Goal: Task Accomplishment & Management: Complete application form

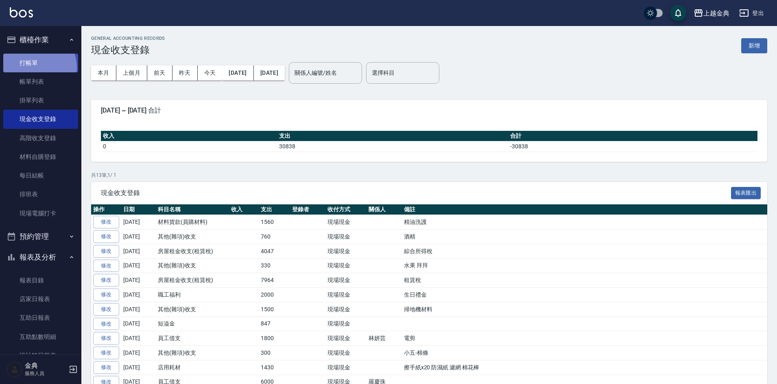
click at [33, 67] on link "打帳單" at bounding box center [40, 63] width 75 height 19
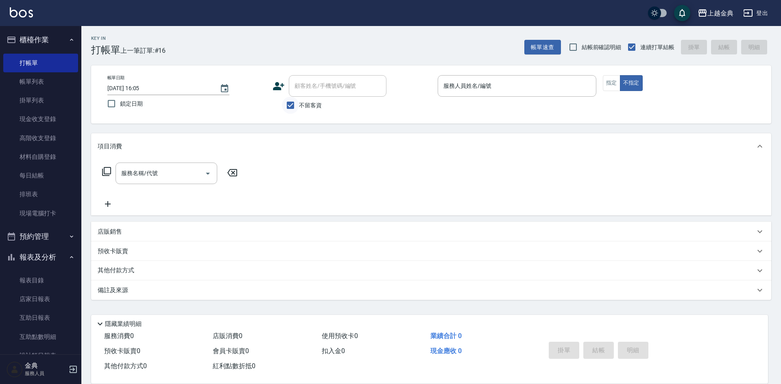
click at [290, 108] on input "不留客資" at bounding box center [290, 105] width 17 height 17
checkbox input "false"
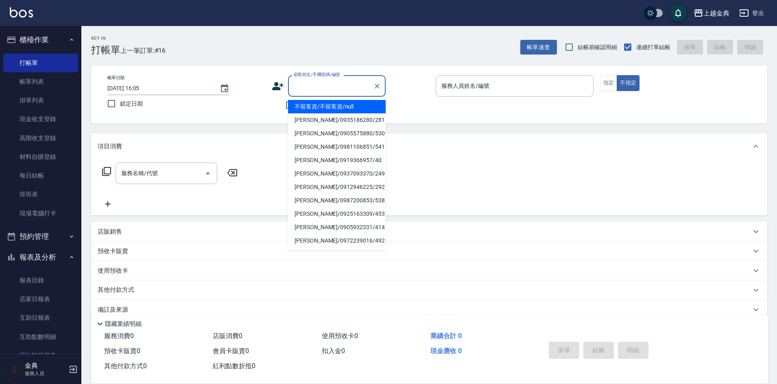
click at [328, 89] on input "顧客姓名/手機號碼/編號" at bounding box center [331, 86] width 78 height 14
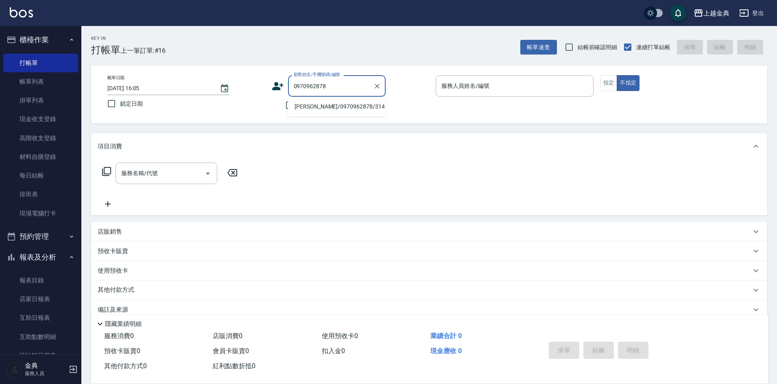
click at [304, 105] on li "[PERSON_NAME]/0970962878/314" at bounding box center [337, 106] width 98 height 13
type input "[PERSON_NAME]/0970962878/314"
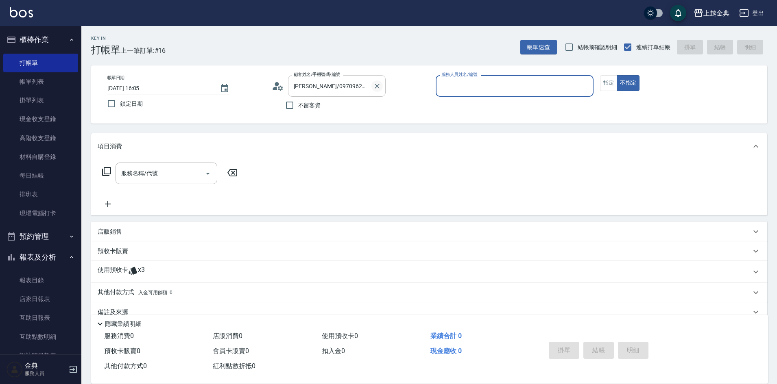
click at [377, 89] on icon "Clear" at bounding box center [377, 86] width 8 height 8
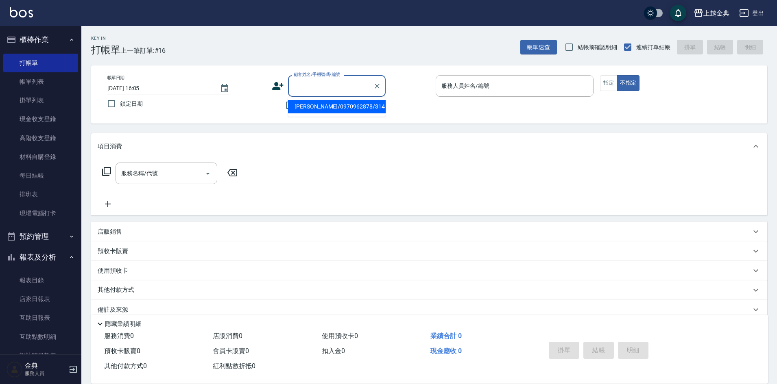
click at [366, 87] on input "顧客姓名/手機號碼/編號" at bounding box center [331, 86] width 78 height 14
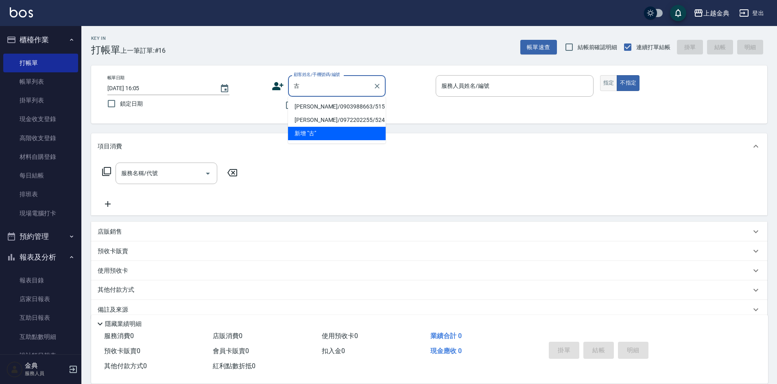
type input "古"
click at [600, 83] on button "指定" at bounding box center [608, 83] width 17 height 16
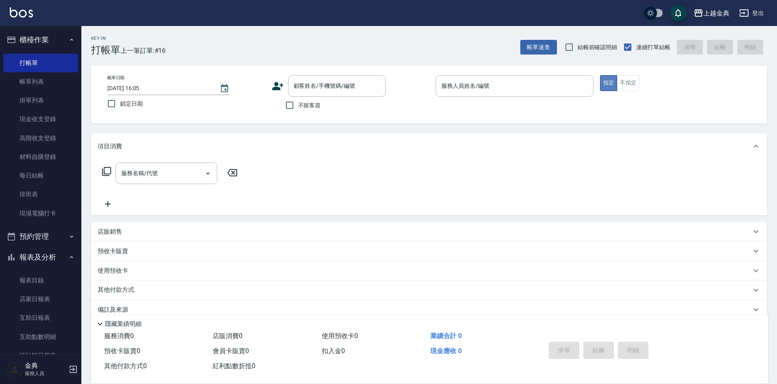
click at [608, 84] on button "指定" at bounding box center [608, 83] width 17 height 16
click at [553, 87] on input "服務人員姓名/編號" at bounding box center [514, 86] width 150 height 14
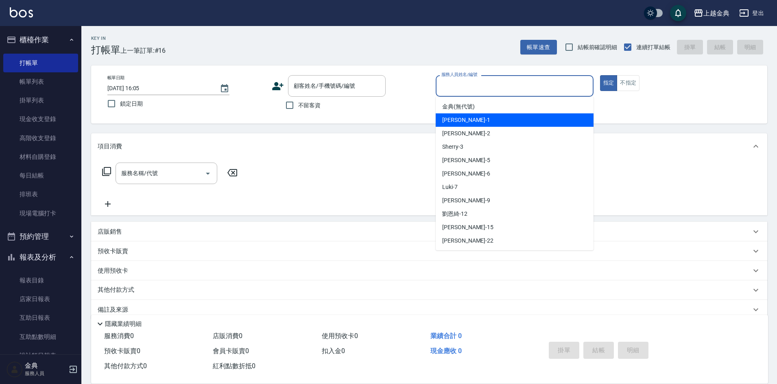
click at [514, 125] on div "Emma -1" at bounding box center [514, 119] width 158 height 13
type input "Emma-1"
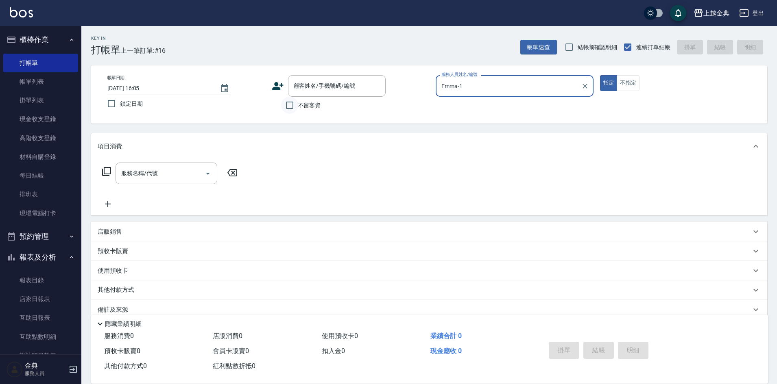
click at [286, 103] on div "不留客資" at bounding box center [329, 105] width 114 height 17
click at [296, 107] on input "不留客資" at bounding box center [289, 105] width 17 height 17
checkbox input "true"
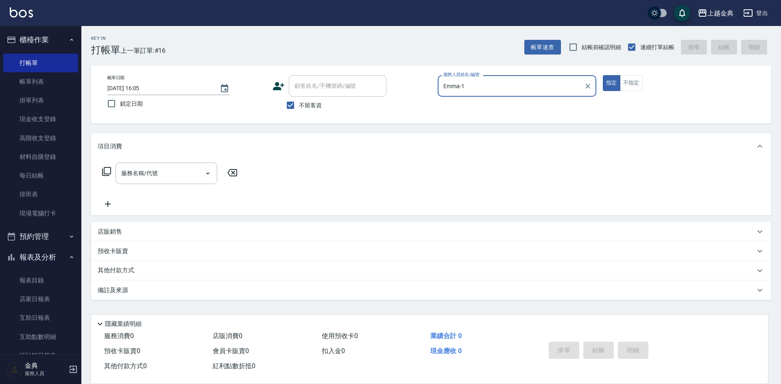
click at [104, 173] on icon at bounding box center [106, 171] width 9 height 9
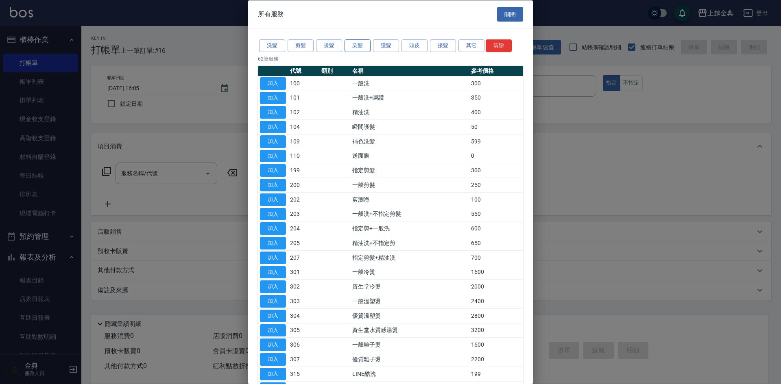
click at [360, 48] on button "染髮" at bounding box center [357, 45] width 26 height 13
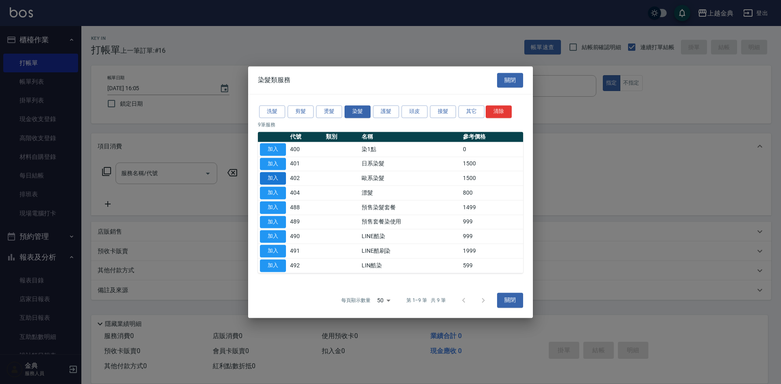
click at [271, 182] on button "加入" at bounding box center [273, 178] width 26 height 13
type input "歐系染髮(402)"
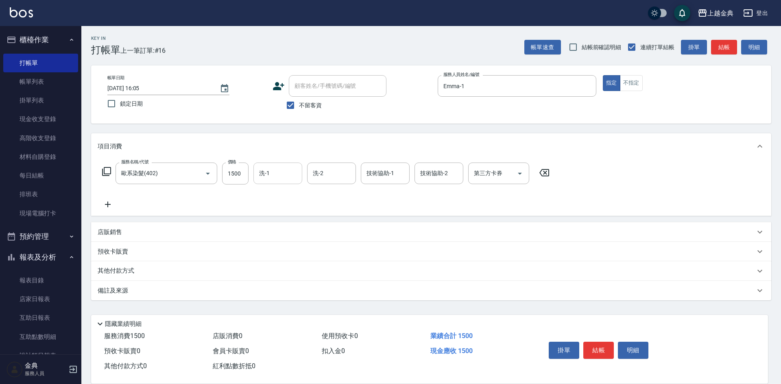
click at [275, 176] on input "洗-1" at bounding box center [277, 173] width 41 height 14
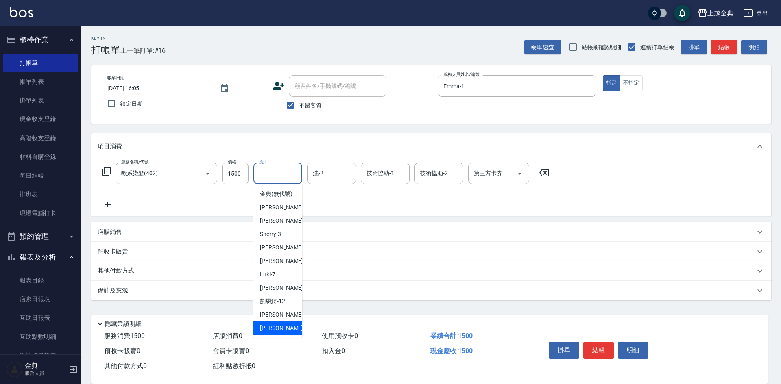
click at [284, 335] on div "[PERSON_NAME] -22" at bounding box center [277, 328] width 49 height 13
type input "[PERSON_NAME]-22"
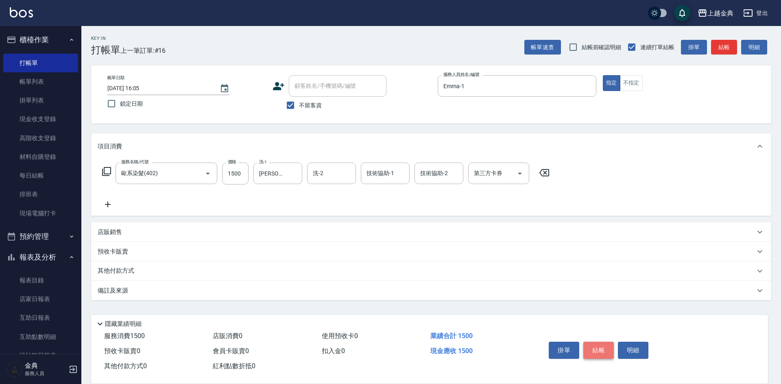
click at [599, 345] on button "結帳" at bounding box center [598, 350] width 30 height 17
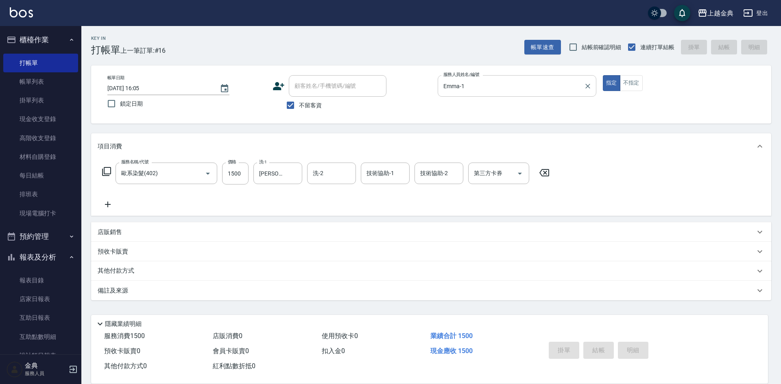
type input "[DATE] 16:57"
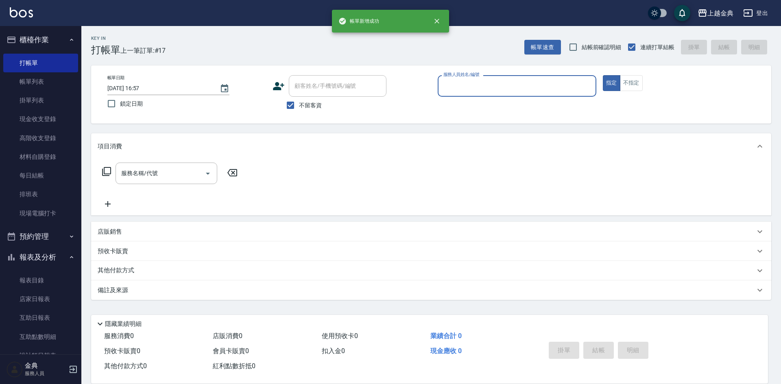
click at [536, 85] on input "服務人員姓名/編號" at bounding box center [516, 86] width 151 height 14
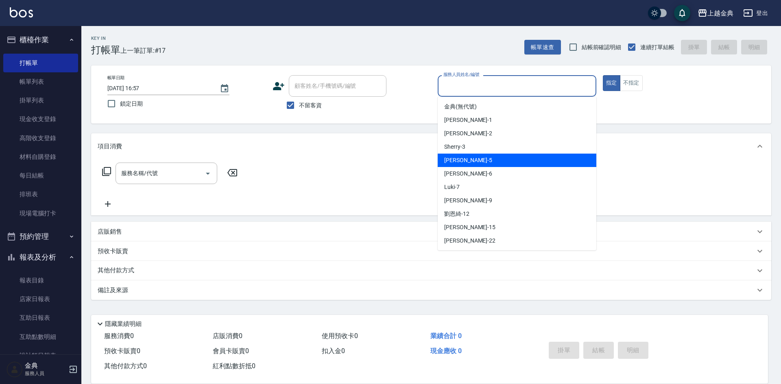
click at [504, 163] on div "小雅 -5" at bounding box center [517, 160] width 159 height 13
type input "[PERSON_NAME]-5"
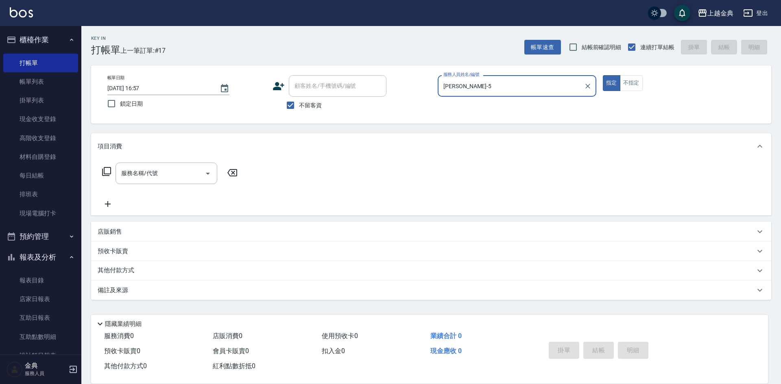
click at [109, 170] on icon at bounding box center [107, 172] width 10 height 10
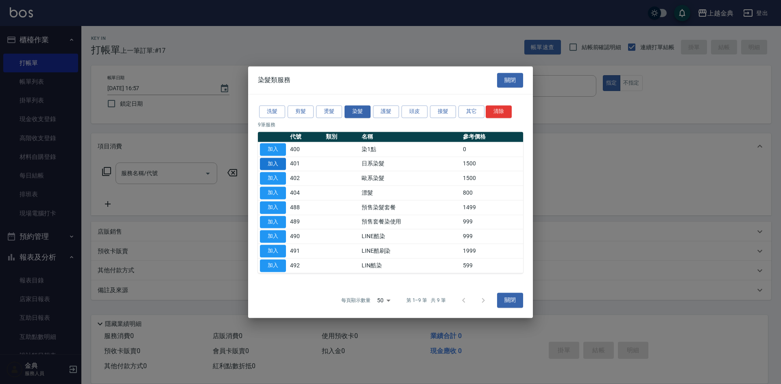
click at [277, 160] on button "加入" at bounding box center [273, 164] width 26 height 13
type input "日系染髮(401)"
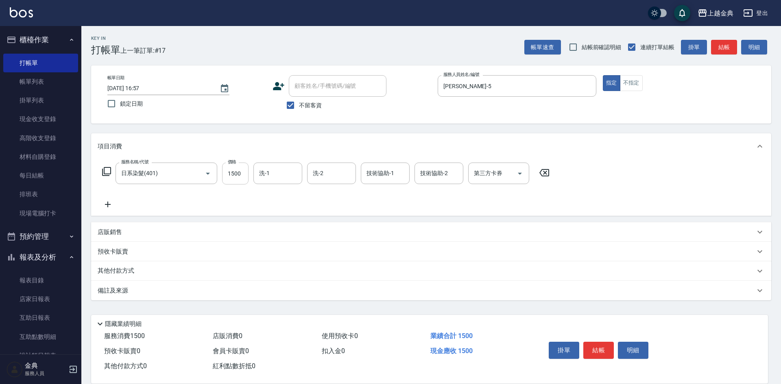
click at [240, 172] on input "1500" at bounding box center [235, 174] width 26 height 22
type input "2100"
click at [603, 351] on button "結帳" at bounding box center [598, 350] width 30 height 17
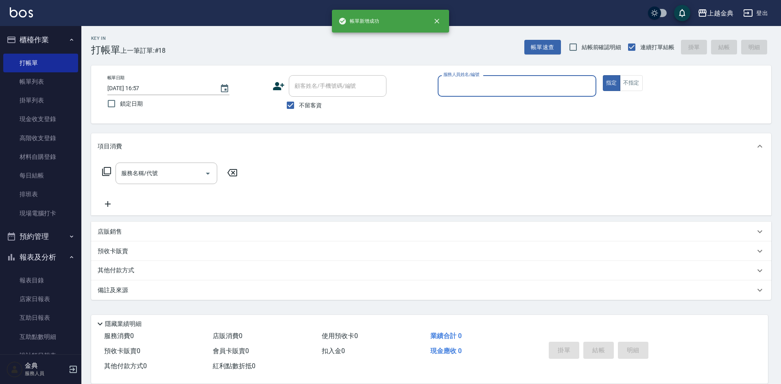
click at [496, 86] on input "服務人員姓名/編號" at bounding box center [516, 86] width 151 height 14
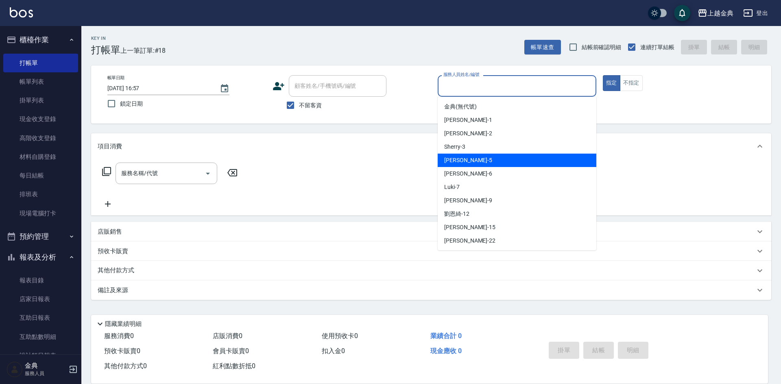
click at [489, 164] on div "小雅 -5" at bounding box center [517, 160] width 159 height 13
type input "[PERSON_NAME]-5"
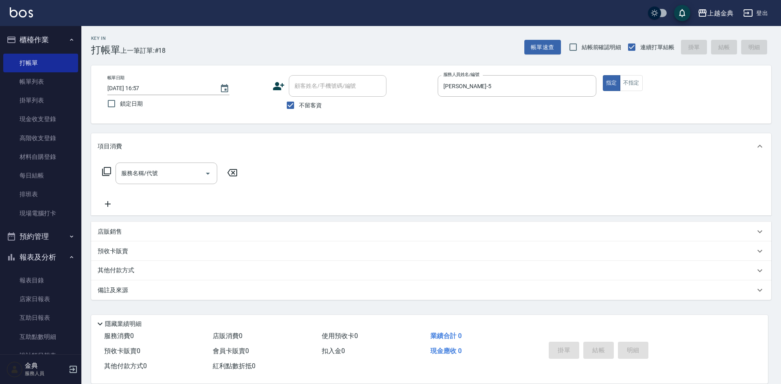
click at [103, 164] on div "服務名稱/代號 服務名稱/代號" at bounding box center [170, 174] width 145 height 22
click at [105, 170] on icon at bounding box center [107, 172] width 10 height 10
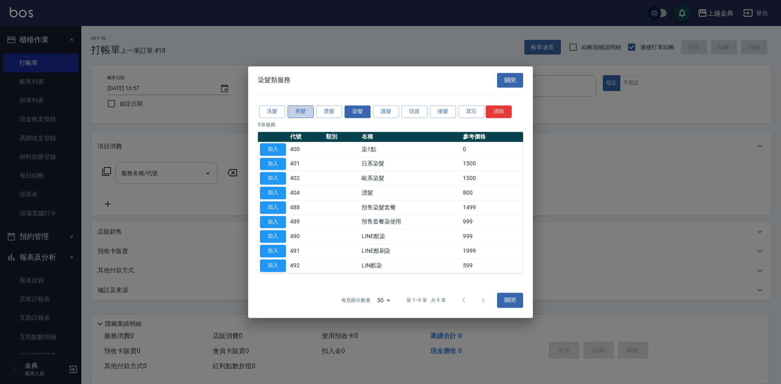
click at [300, 108] on button "剪髮" at bounding box center [300, 111] width 26 height 13
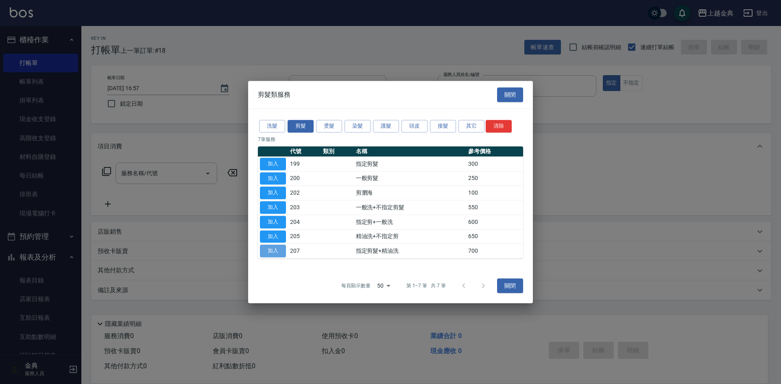
click at [283, 252] on button "加入" at bounding box center [273, 251] width 26 height 13
type input "指定剪髮+精油洗(207)"
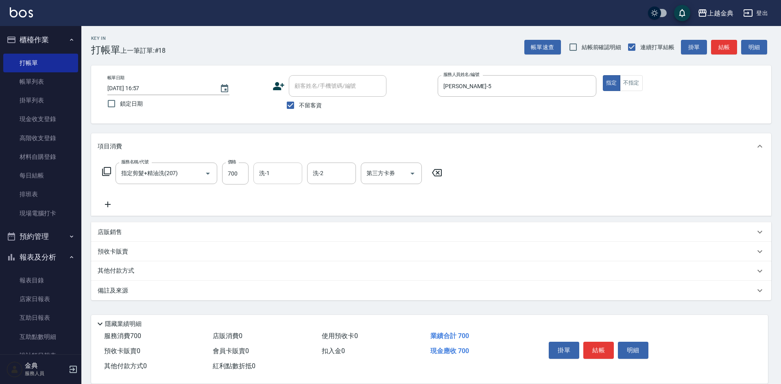
click at [284, 167] on input "洗-1" at bounding box center [277, 173] width 41 height 14
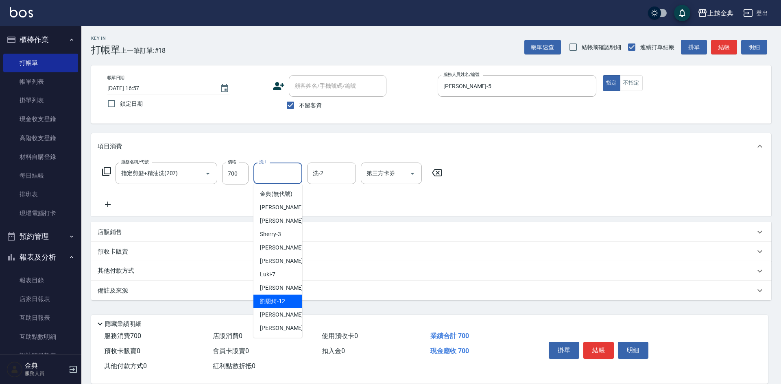
click at [292, 308] on div "[PERSON_NAME]-12" at bounding box center [277, 301] width 49 height 13
click at [272, 171] on input "[PERSON_NAME]-12" at bounding box center [271, 173] width 29 height 14
click at [282, 319] on span "[PERSON_NAME] -15" at bounding box center [285, 315] width 51 height 9
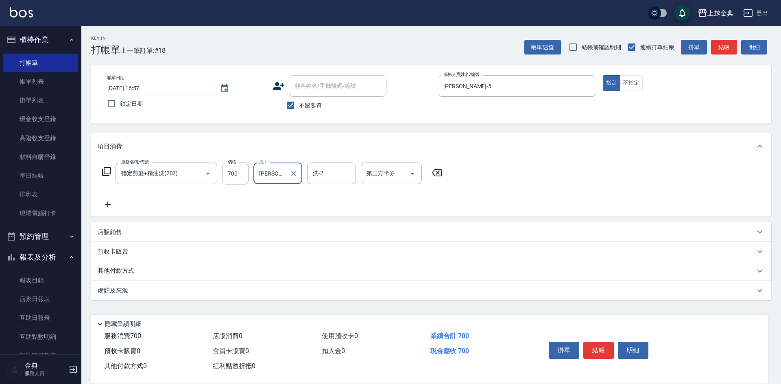
type input "[PERSON_NAME]-15"
click at [596, 342] on button "結帳" at bounding box center [598, 350] width 30 height 17
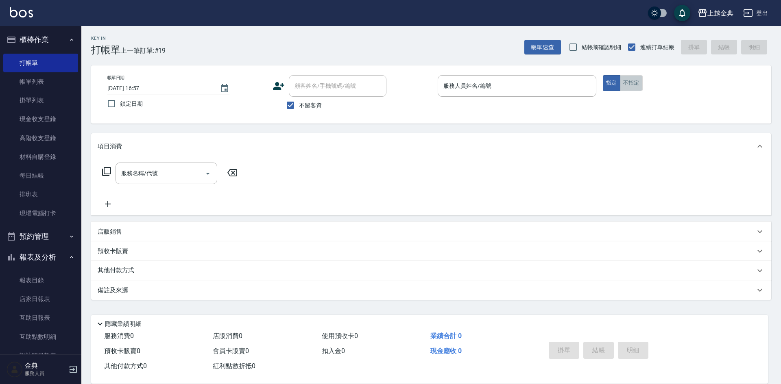
click at [627, 84] on button "不指定" at bounding box center [631, 83] width 23 height 16
click at [556, 83] on input "服務人員姓名/編號" at bounding box center [516, 86] width 151 height 14
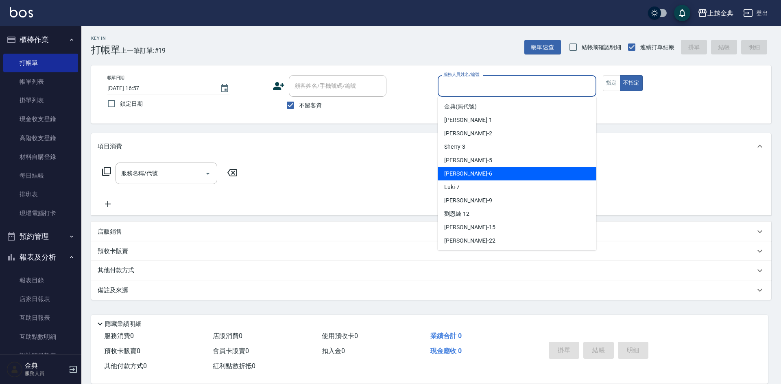
click at [515, 172] on div "[PERSON_NAME] -6" at bounding box center [517, 173] width 159 height 13
type input "[PERSON_NAME]-6"
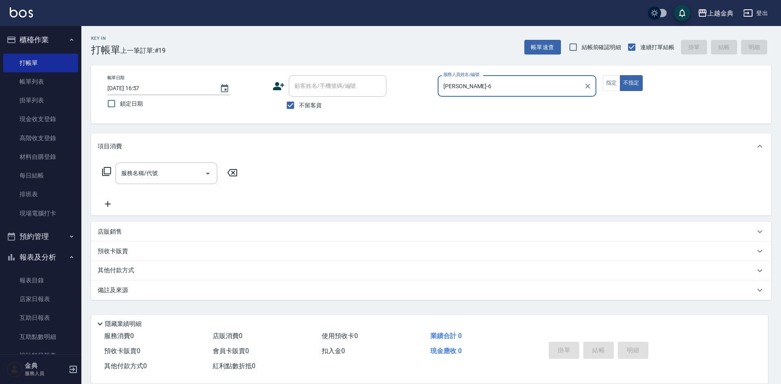
click at [104, 174] on icon at bounding box center [107, 172] width 10 height 10
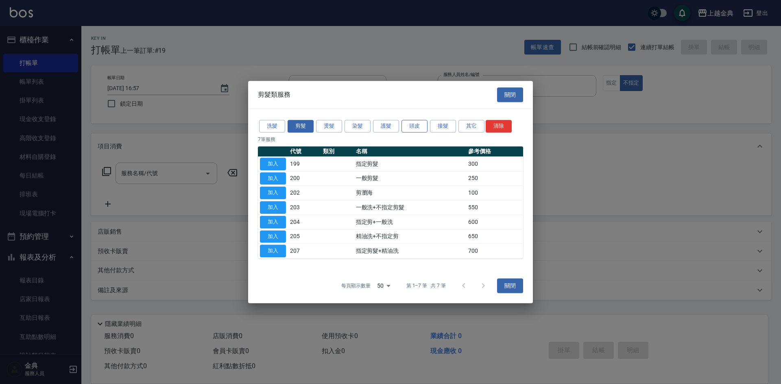
drag, startPoint x: 426, startPoint y: 121, endPoint x: 420, endPoint y: 124, distance: 6.9
click at [425, 123] on button "頭皮" at bounding box center [414, 126] width 26 height 13
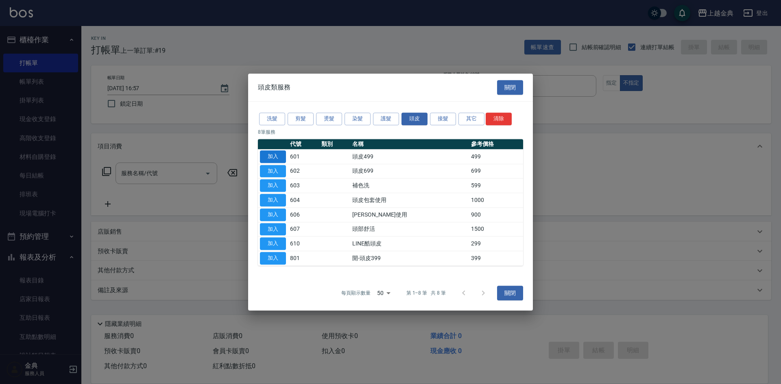
click at [275, 152] on button "加入" at bounding box center [273, 156] width 26 height 13
type input "頭皮499(601)"
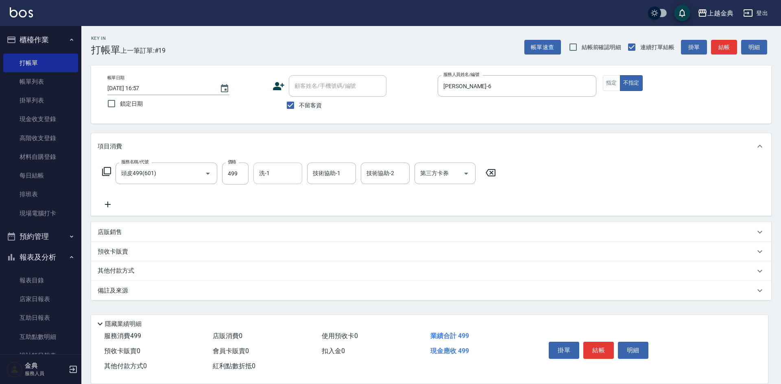
click at [282, 172] on input "洗-1" at bounding box center [277, 173] width 41 height 14
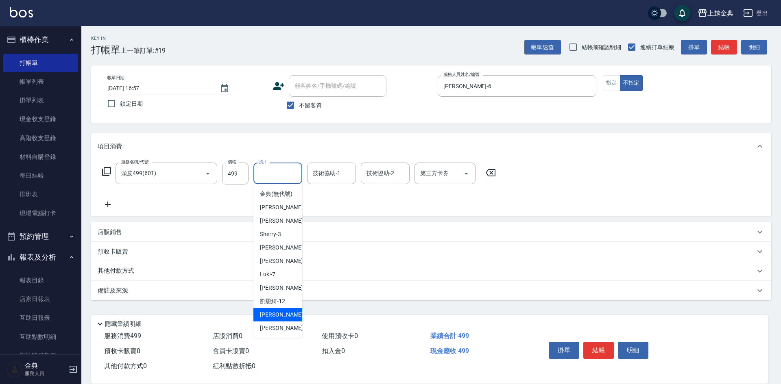
click at [284, 322] on div "[PERSON_NAME] -15" at bounding box center [277, 314] width 49 height 13
type input "[PERSON_NAME]-15"
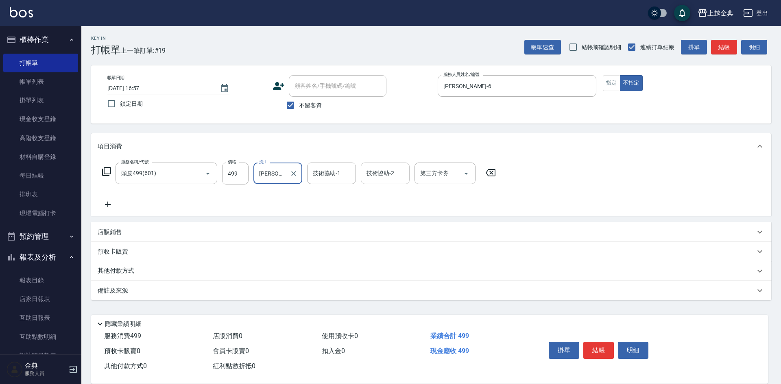
click at [394, 164] on div "技術協助-2" at bounding box center [385, 174] width 49 height 22
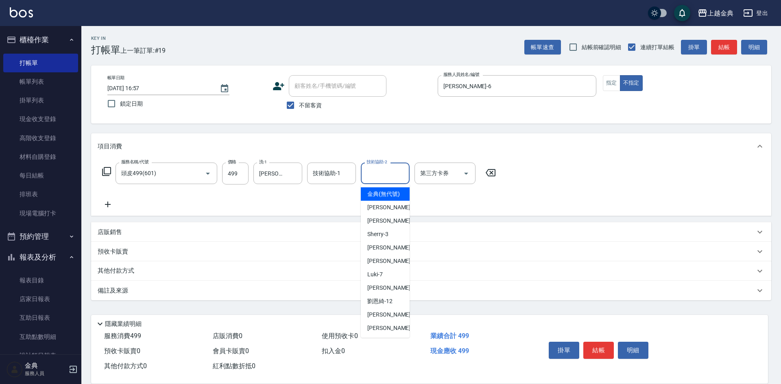
click at [391, 171] on input "技術協助-2" at bounding box center [384, 173] width 41 height 14
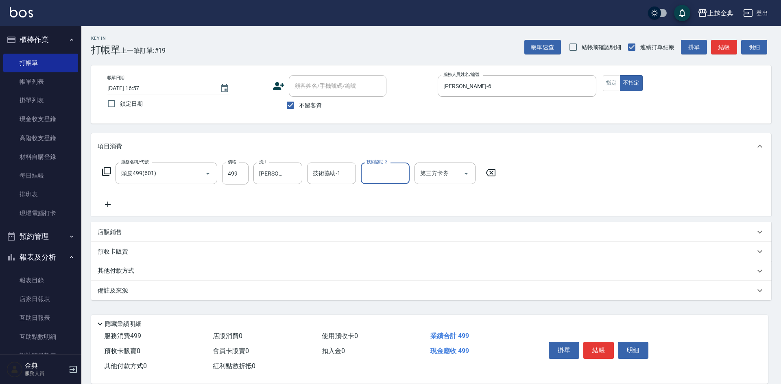
click at [375, 169] on input "技術協助-2" at bounding box center [384, 173] width 41 height 14
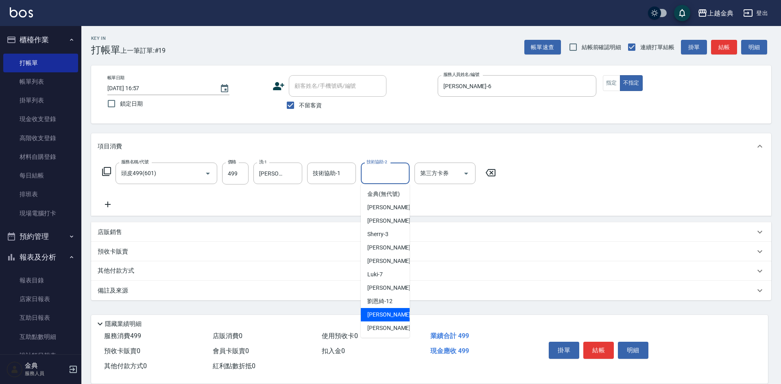
click at [387, 319] on span "[PERSON_NAME] -15" at bounding box center [392, 315] width 51 height 9
type input "[PERSON_NAME]-15"
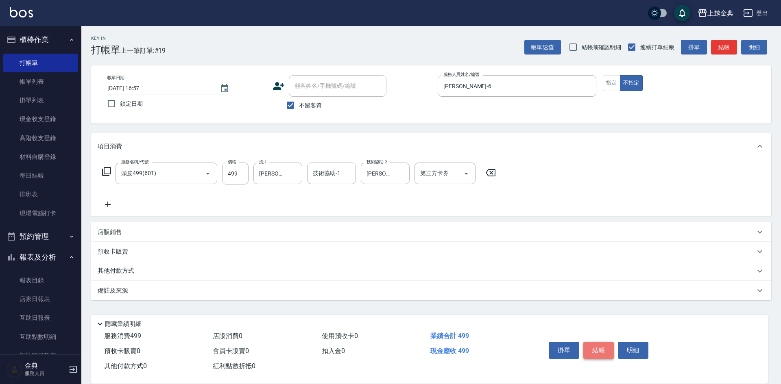
click at [606, 348] on button "結帳" at bounding box center [598, 350] width 30 height 17
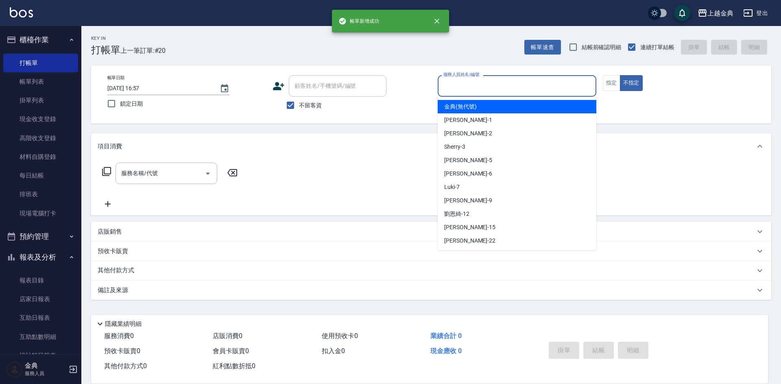
drag, startPoint x: 474, startPoint y: 87, endPoint x: 477, endPoint y: 180, distance: 92.4
click at [473, 87] on input "服務人員姓名/編號" at bounding box center [516, 86] width 151 height 14
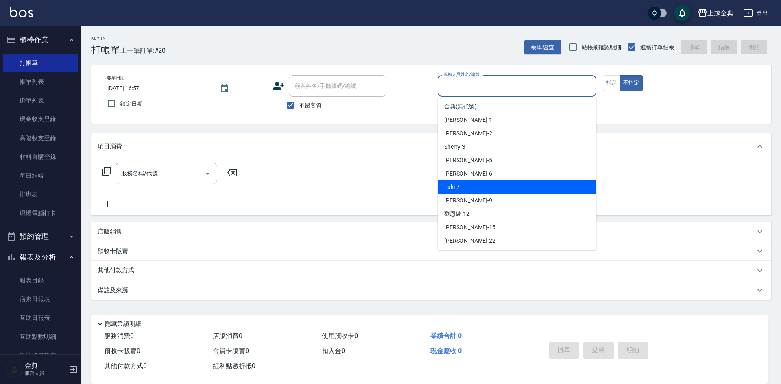
click at [479, 187] on div "Luki -7" at bounding box center [517, 187] width 159 height 13
type input "Luki-7"
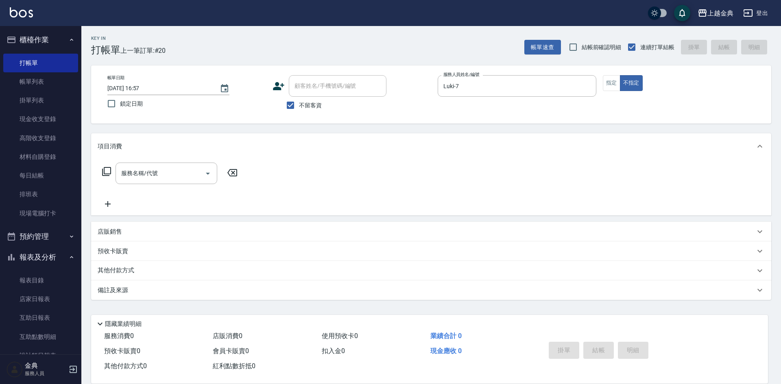
click at [107, 171] on icon at bounding box center [107, 172] width 10 height 10
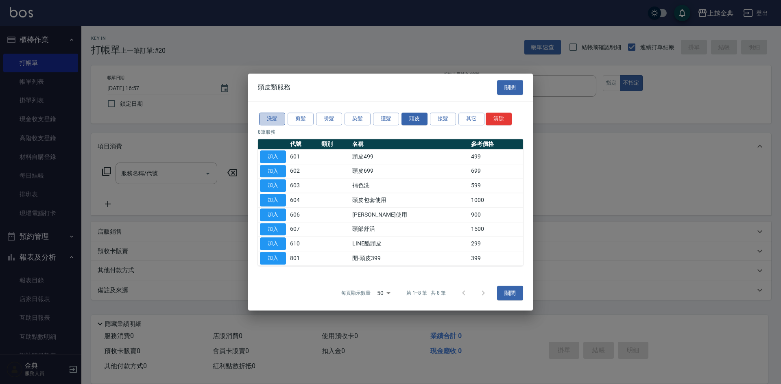
click at [278, 118] on button "洗髮" at bounding box center [272, 119] width 26 height 13
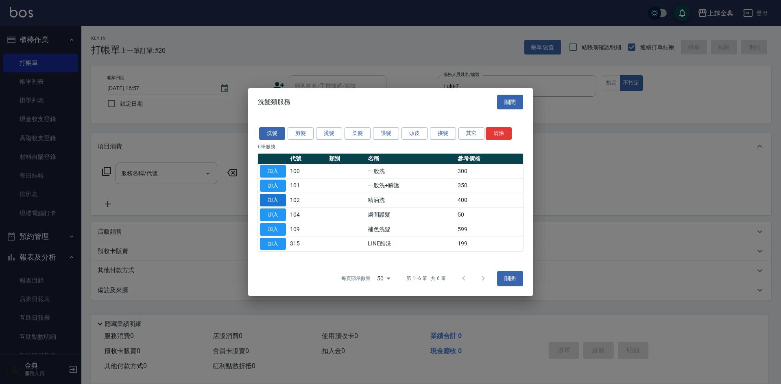
click at [281, 199] on button "加入" at bounding box center [273, 200] width 26 height 13
type input "精油洗(102)"
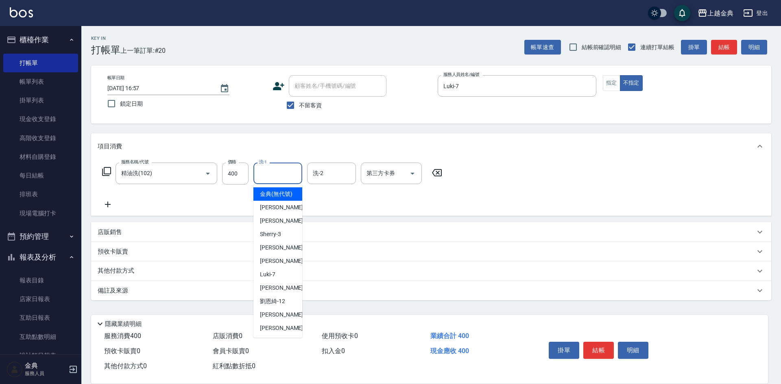
click at [291, 170] on input "洗-1" at bounding box center [277, 173] width 41 height 14
drag, startPoint x: 283, startPoint y: 321, endPoint x: 471, endPoint y: 349, distance: 189.9
click at [283, 319] on span "[PERSON_NAME] -15" at bounding box center [285, 315] width 51 height 9
type input "[PERSON_NAME]-15"
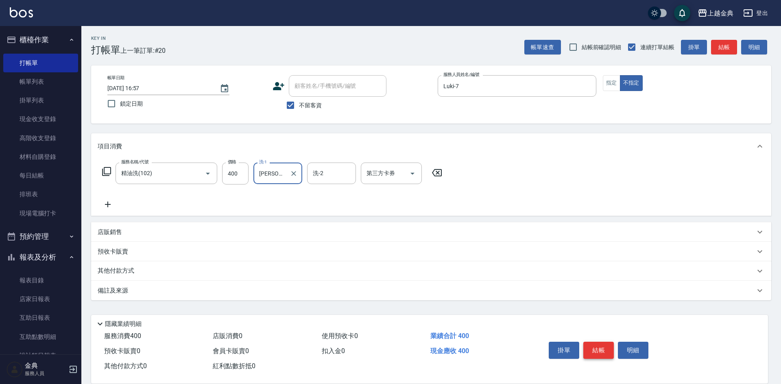
click at [597, 348] on button "結帳" at bounding box center [598, 350] width 30 height 17
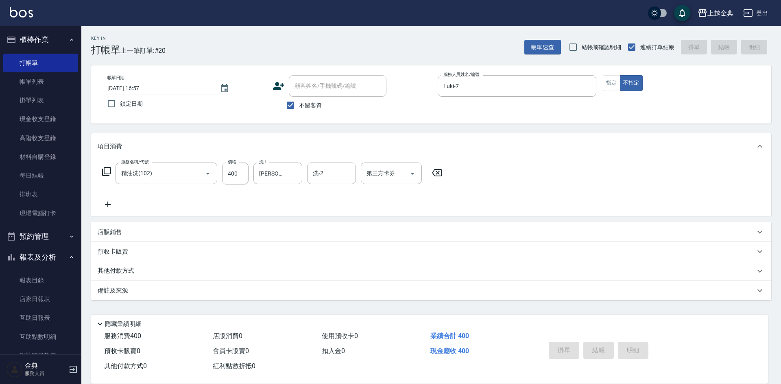
type input "[DATE] 16:58"
drag, startPoint x: 297, startPoint y: 107, endPoint x: 307, endPoint y: 104, distance: 10.2
click at [297, 107] on input "不留客資" at bounding box center [290, 105] width 17 height 17
checkbox input "false"
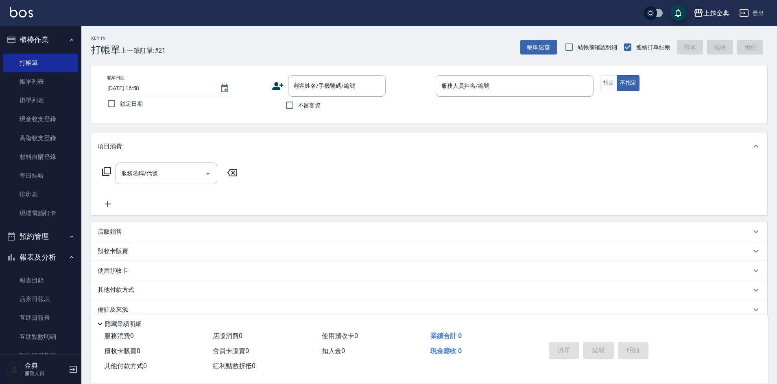
click at [332, 99] on div "不留客資" at bounding box center [329, 105] width 114 height 17
click at [330, 88] on input "顧客姓名/手機號碼/編號" at bounding box center [331, 86] width 78 height 14
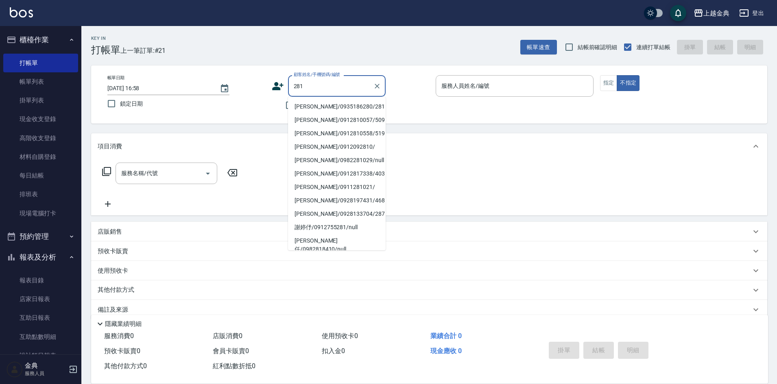
click at [330, 110] on li "[PERSON_NAME]/0935186280/281" at bounding box center [337, 106] width 98 height 13
type input "[PERSON_NAME]/0935186280/281"
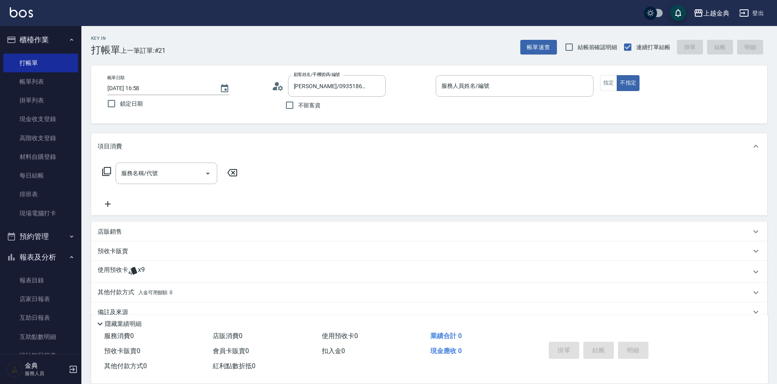
click at [492, 99] on p at bounding box center [514, 101] width 158 height 9
click at [492, 85] on input "服務人員姓名/編號" at bounding box center [514, 86] width 150 height 14
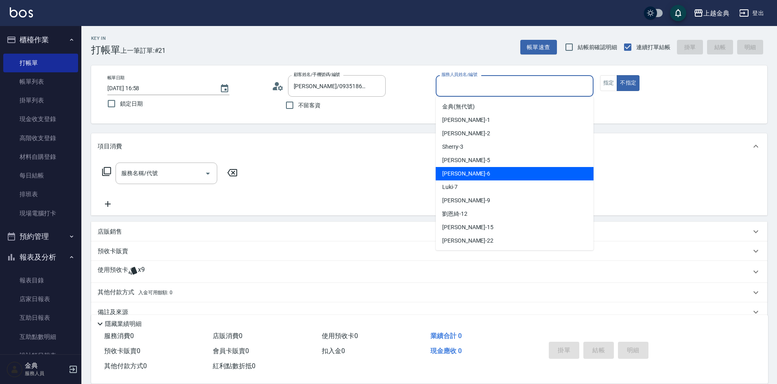
drag, startPoint x: 470, startPoint y: 176, endPoint x: 529, endPoint y: 152, distance: 63.7
click at [470, 176] on div "[PERSON_NAME] -6" at bounding box center [514, 173] width 158 height 13
type input "[PERSON_NAME]-6"
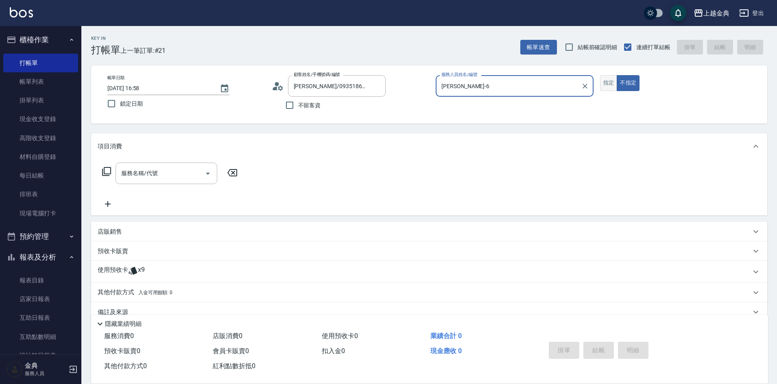
click at [603, 86] on button "指定" at bounding box center [608, 83] width 17 height 16
click at [110, 171] on icon at bounding box center [107, 172] width 10 height 10
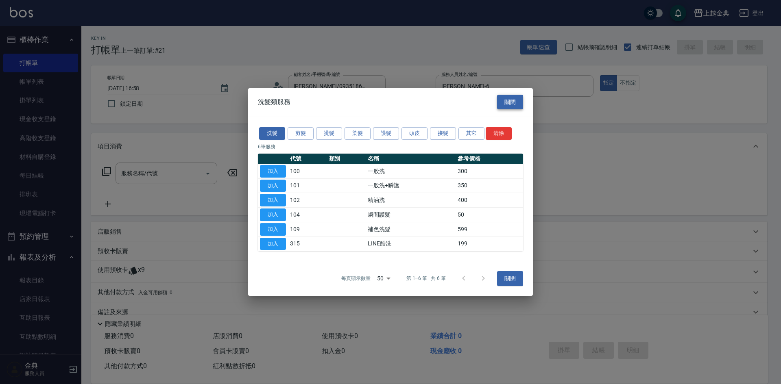
click at [512, 104] on button "關閉" at bounding box center [510, 102] width 26 height 15
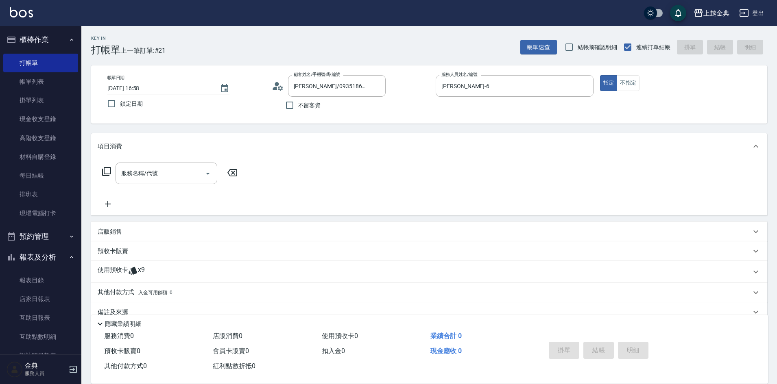
click at [125, 272] on p "使用預收卡" at bounding box center [113, 272] width 30 height 12
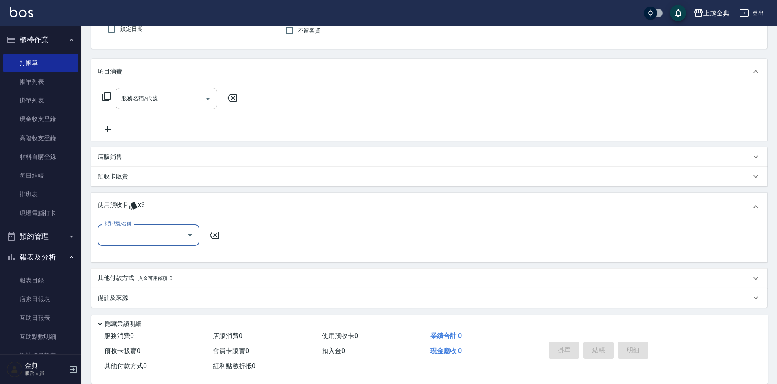
scroll to position [76, 0]
click at [132, 235] on input "卡券代號/名稱" at bounding box center [142, 233] width 82 height 14
drag, startPoint x: 183, startPoint y: 276, endPoint x: 168, endPoint y: 253, distance: 28.4
click at [168, 253] on ul "頭皮3次 剩餘6[PERSON_NAME]髮包套3送1(1.5) 剩餘2[PERSON_NAME]髮包套3送1(1.5) 剩餘1張" at bounding box center [149, 267] width 102 height 47
click at [167, 252] on div "頭皮3次 剩餘6張" at bounding box center [149, 254] width 102 height 13
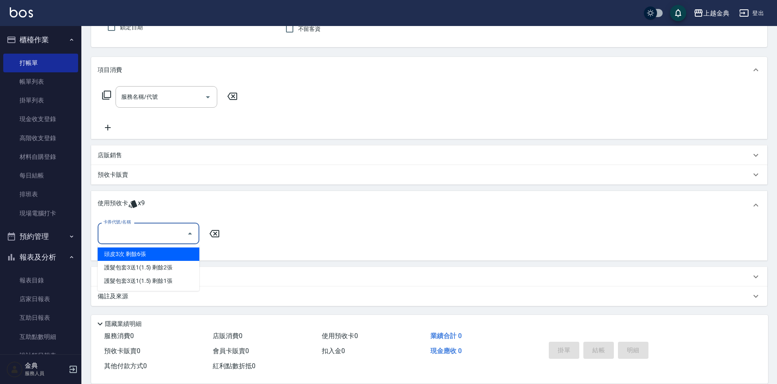
type input "頭皮3次"
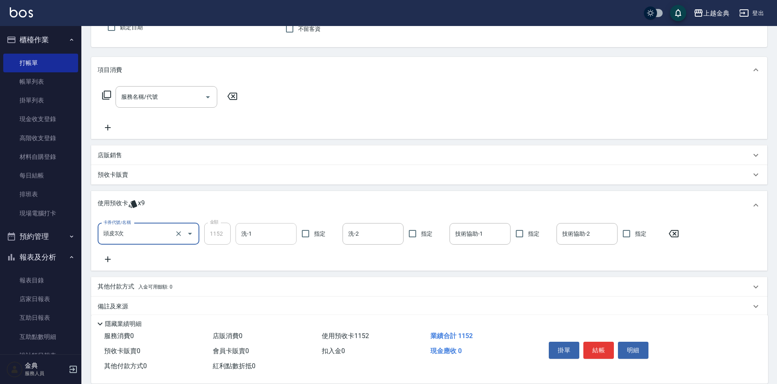
click at [260, 232] on input "洗-1" at bounding box center [266, 234] width 54 height 14
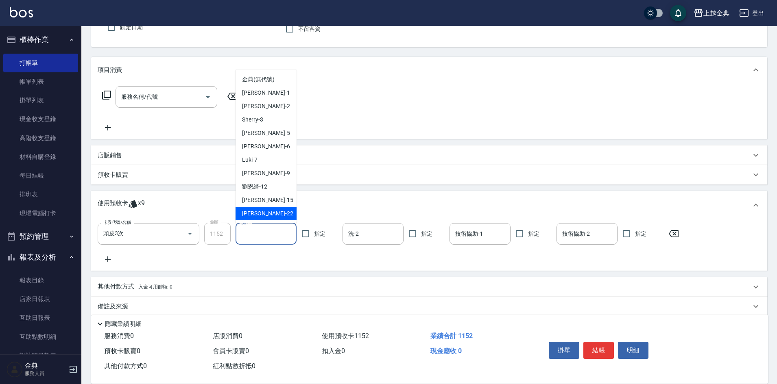
click at [257, 208] on div "[PERSON_NAME] -22" at bounding box center [265, 213] width 61 height 13
type input "[PERSON_NAME]-22"
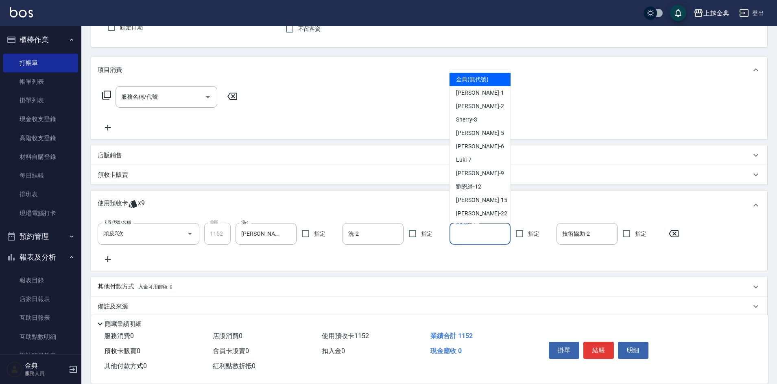
drag, startPoint x: 492, startPoint y: 236, endPoint x: 488, endPoint y: 216, distance: 19.9
click at [491, 236] on input "技術協助-1" at bounding box center [480, 234] width 54 height 14
click at [488, 216] on div "[PERSON_NAME] -22" at bounding box center [479, 213] width 61 height 13
type input "[PERSON_NAME]-22"
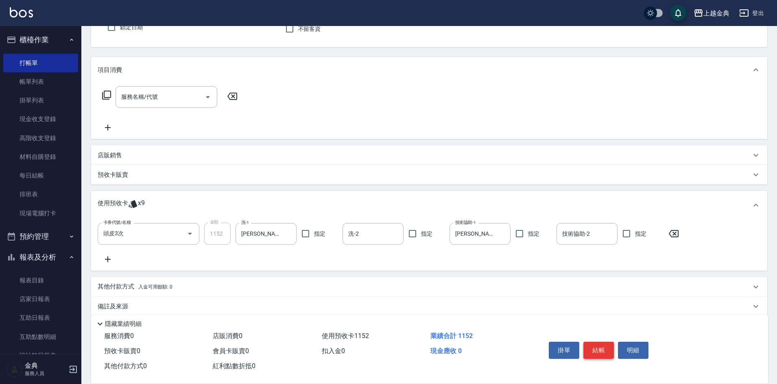
click at [602, 344] on button "結帳" at bounding box center [598, 350] width 30 height 17
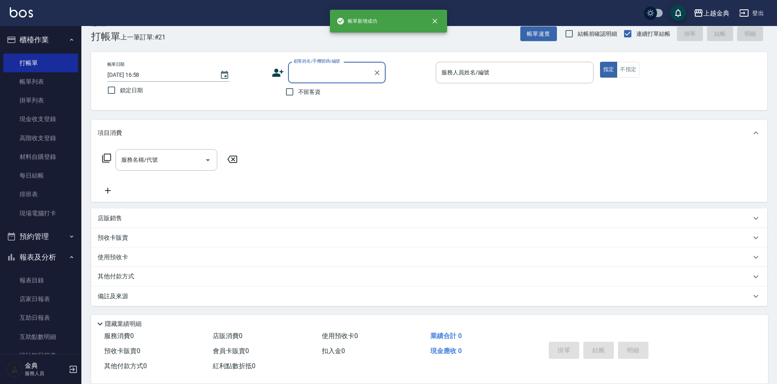
scroll to position [0, 0]
click at [572, 71] on input "服務人員姓名/編號" at bounding box center [514, 72] width 150 height 14
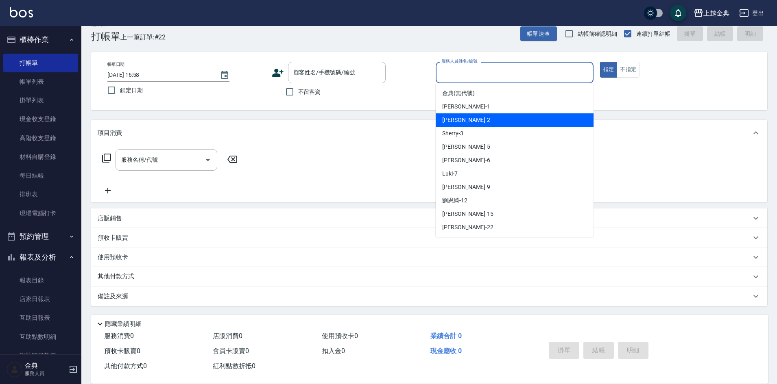
click at [545, 115] on div "Cindy -2" at bounding box center [514, 119] width 158 height 13
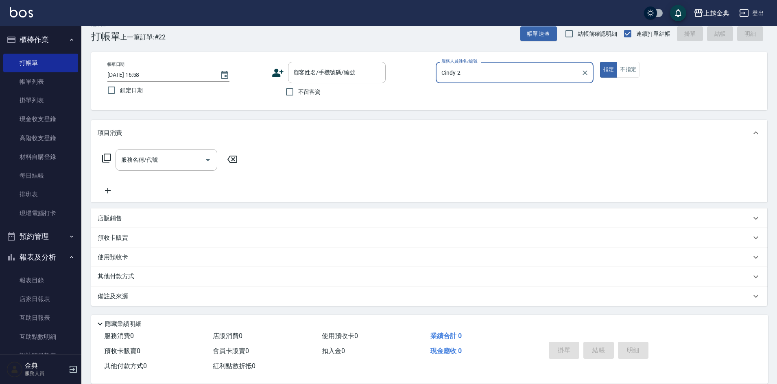
click at [531, 71] on input "Cindy-2" at bounding box center [508, 72] width 138 height 14
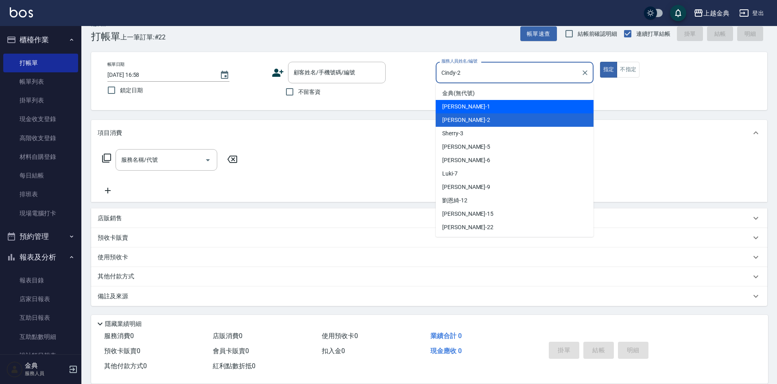
click at [518, 107] on div "Emma -1" at bounding box center [514, 106] width 158 height 13
type input "Emma-1"
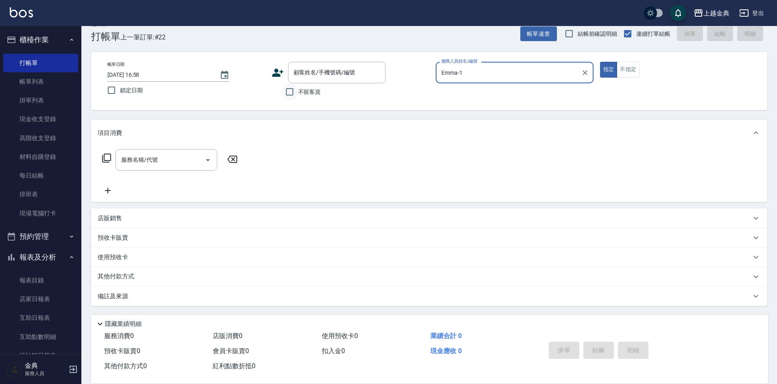
click at [292, 95] on input "不留客資" at bounding box center [289, 91] width 17 height 17
checkbox input "true"
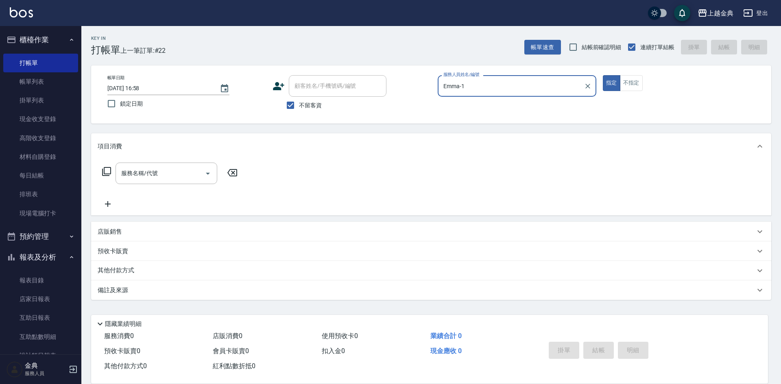
click at [109, 170] on icon at bounding box center [107, 172] width 10 height 10
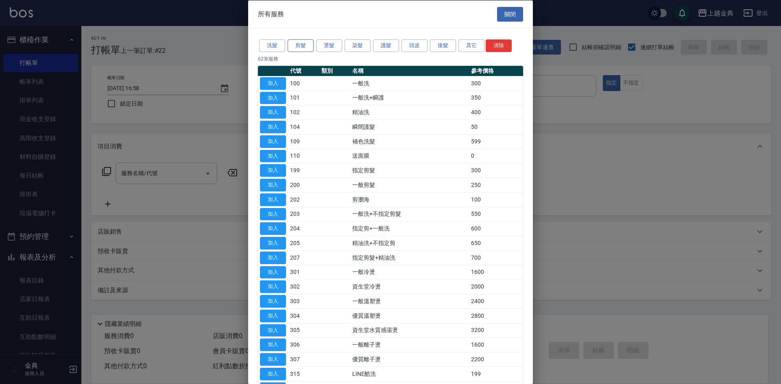
click at [297, 42] on button "剪髮" at bounding box center [300, 45] width 26 height 13
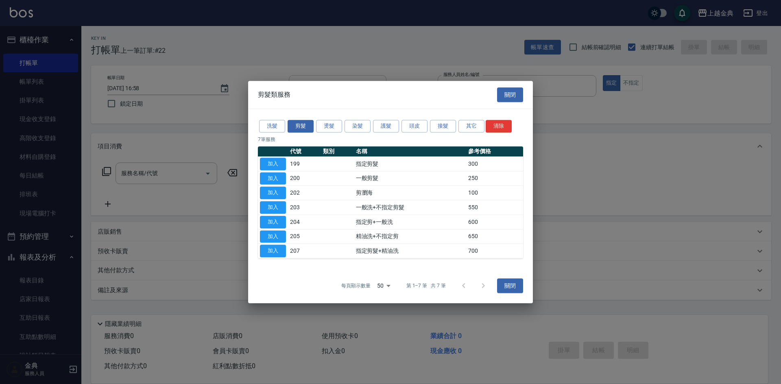
click at [276, 249] on button "加入" at bounding box center [273, 251] width 26 height 13
type input "指定剪髮+精油洗(207)"
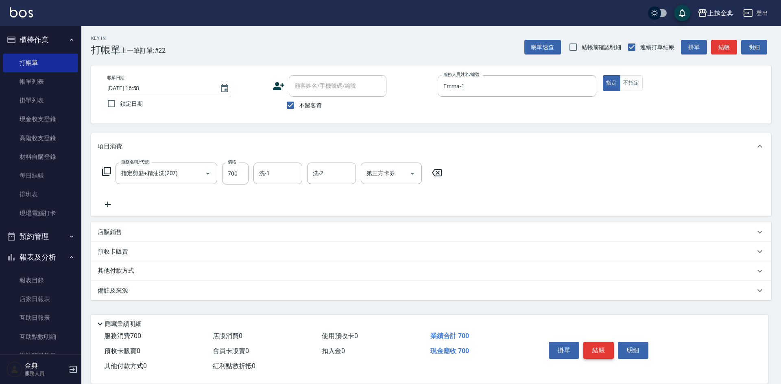
click at [603, 342] on button "結帳" at bounding box center [598, 350] width 30 height 17
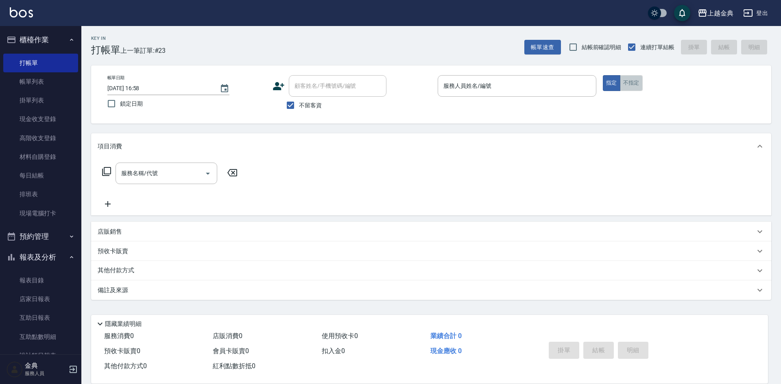
click at [632, 85] on button "不指定" at bounding box center [631, 83] width 23 height 16
click at [586, 78] on div "服務人員姓名/編號" at bounding box center [517, 86] width 159 height 22
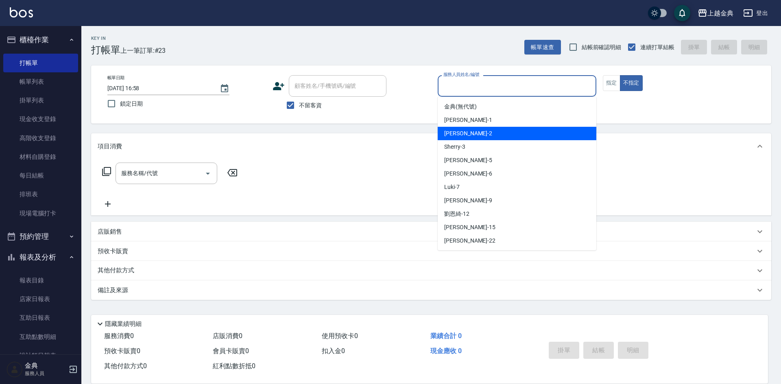
click at [512, 134] on div "Cindy -2" at bounding box center [517, 133] width 159 height 13
type input "Cindy-2"
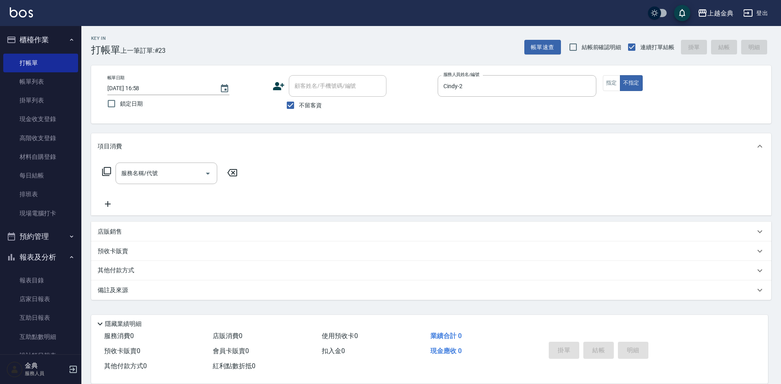
click at [105, 173] on icon at bounding box center [106, 171] width 9 height 9
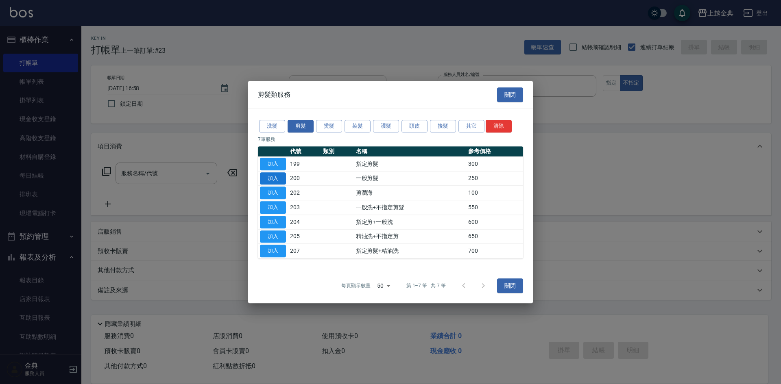
click at [273, 178] on button "加入" at bounding box center [273, 178] width 26 height 13
type input "一般剪髮(200)"
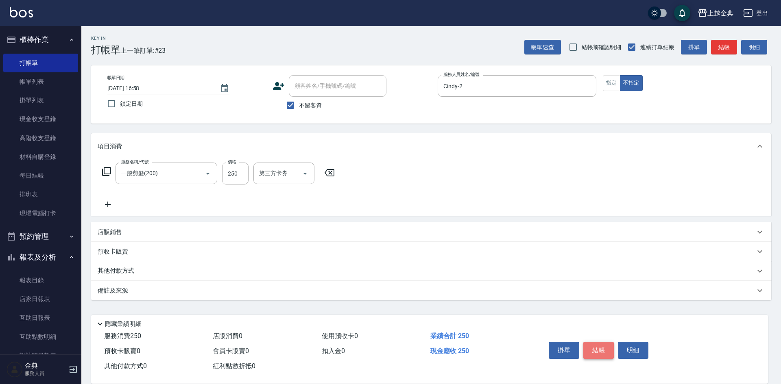
click at [593, 342] on button "結帳" at bounding box center [598, 350] width 30 height 17
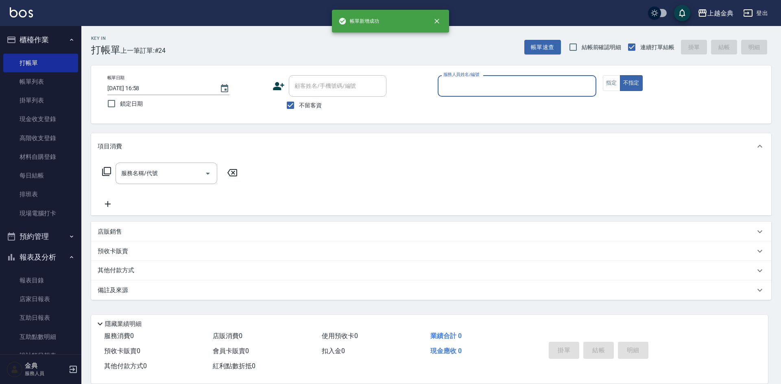
click at [474, 93] on div "服務人員姓名/編號" at bounding box center [517, 86] width 159 height 22
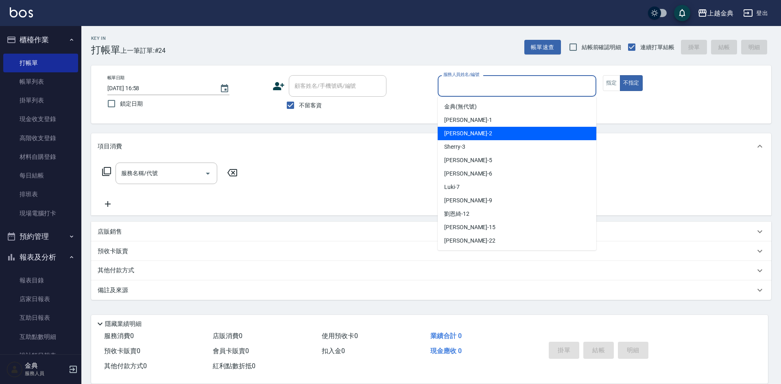
click at [471, 135] on div "Cindy -2" at bounding box center [517, 133] width 159 height 13
type input "Cindy-2"
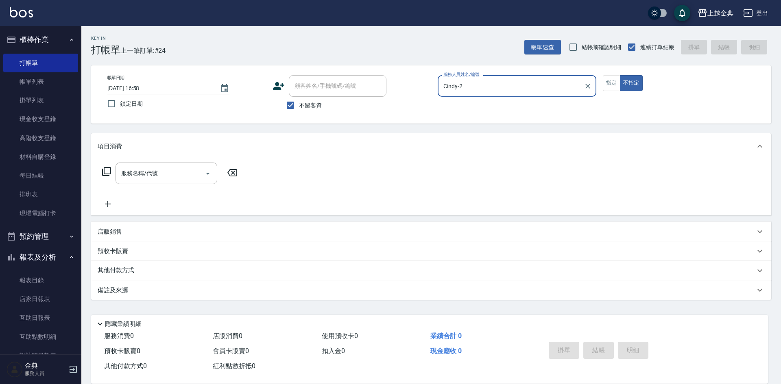
click at [103, 176] on icon at bounding box center [106, 171] width 9 height 9
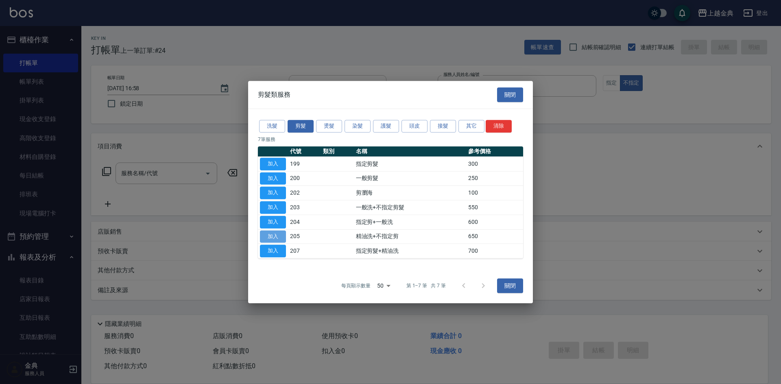
click at [276, 237] on button "加入" at bounding box center [273, 237] width 26 height 13
type input "精油洗+不指定剪(205)"
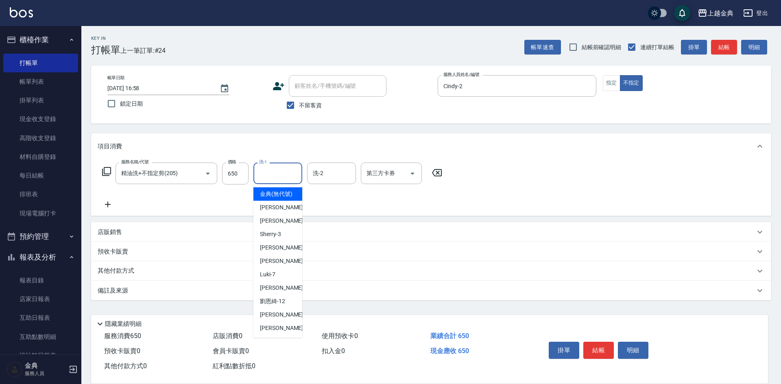
click at [270, 176] on input "洗-1" at bounding box center [277, 173] width 41 height 14
click at [287, 322] on div "[PERSON_NAME] -15" at bounding box center [277, 314] width 49 height 13
type input "[PERSON_NAME]-15"
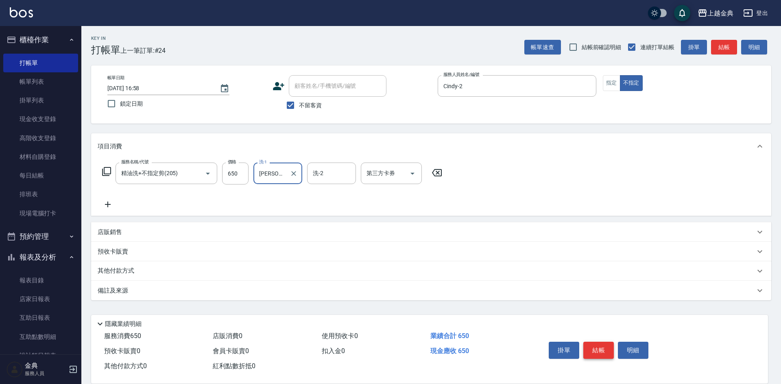
click at [610, 347] on button "結帳" at bounding box center [598, 350] width 30 height 17
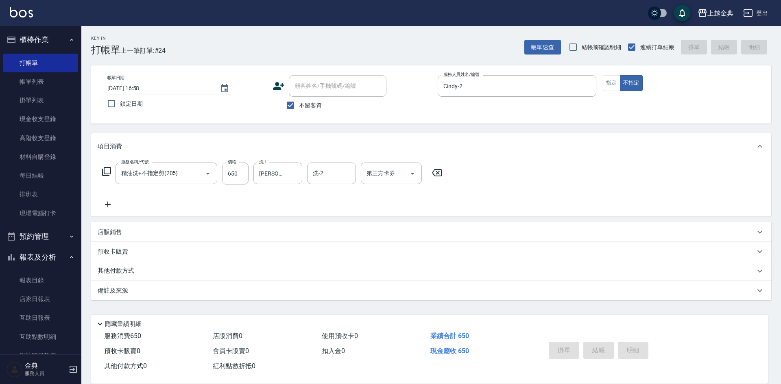
type input "[DATE] 16:59"
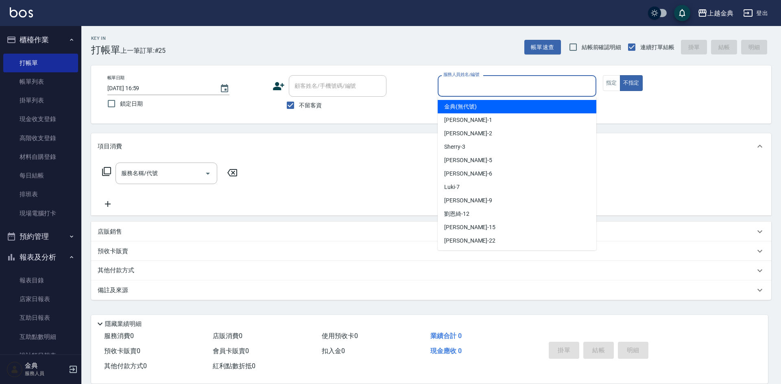
click at [516, 93] on input "服務人員姓名/編號" at bounding box center [516, 86] width 151 height 14
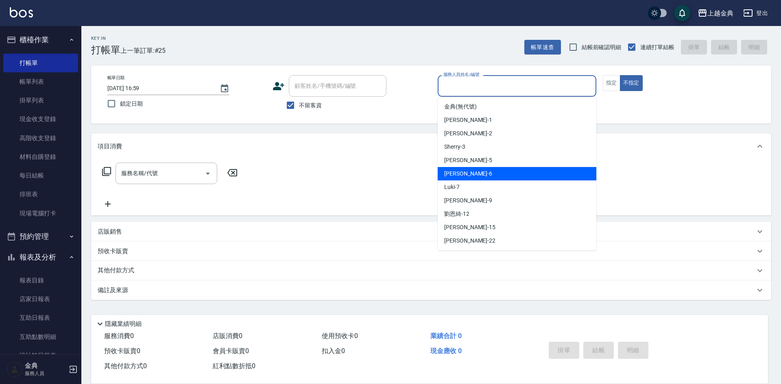
click at [514, 173] on div "[PERSON_NAME] -6" at bounding box center [517, 173] width 159 height 13
type input "[PERSON_NAME]-6"
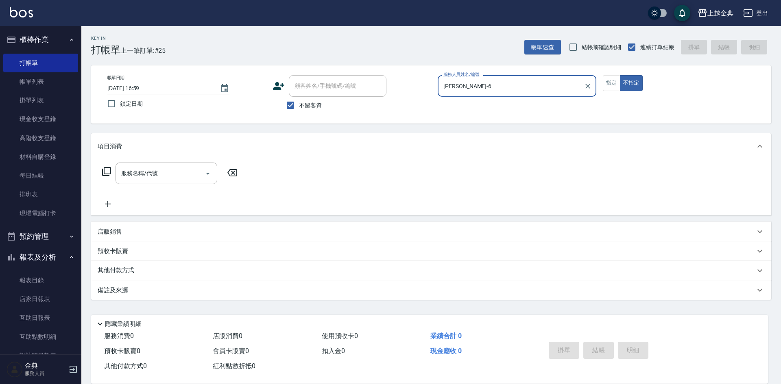
click at [110, 171] on icon at bounding box center [107, 172] width 10 height 10
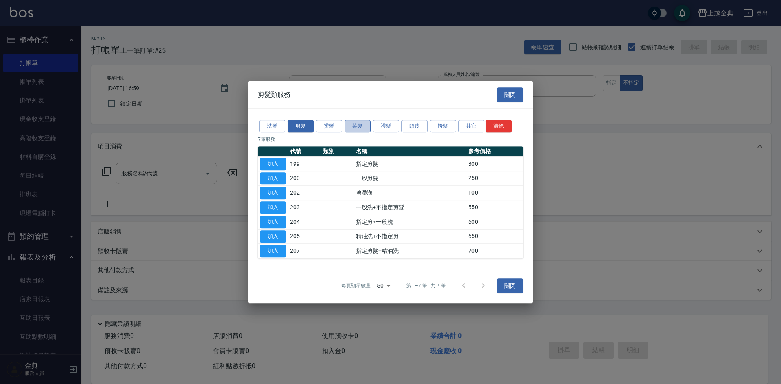
click at [359, 122] on button "染髮" at bounding box center [357, 126] width 26 height 13
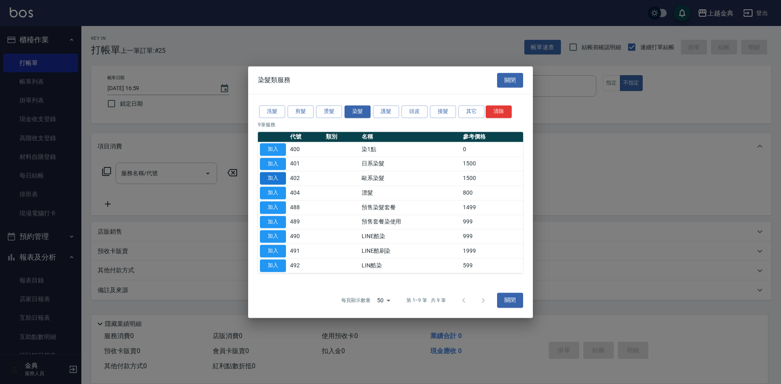
click at [272, 175] on button "加入" at bounding box center [273, 178] width 26 height 13
type input "歐系染髮(402)"
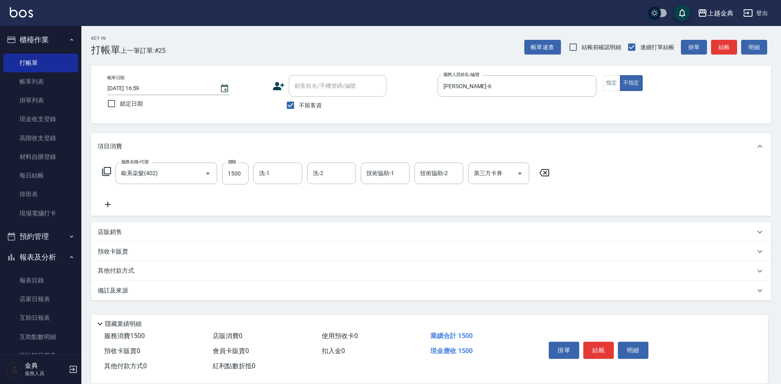
click at [600, 343] on button "結帳" at bounding box center [598, 350] width 30 height 17
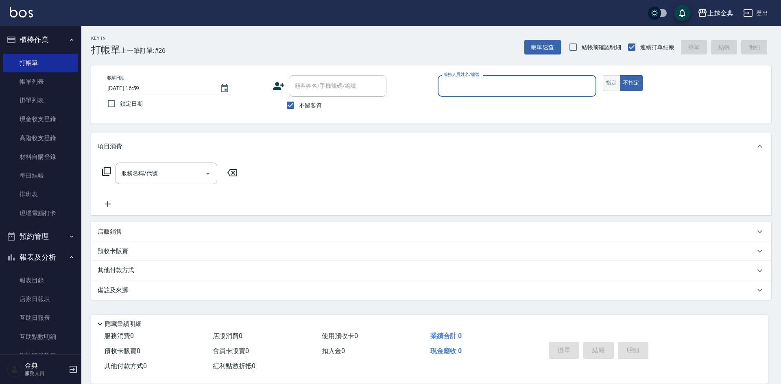
click at [603, 84] on button "指定" at bounding box center [611, 83] width 17 height 16
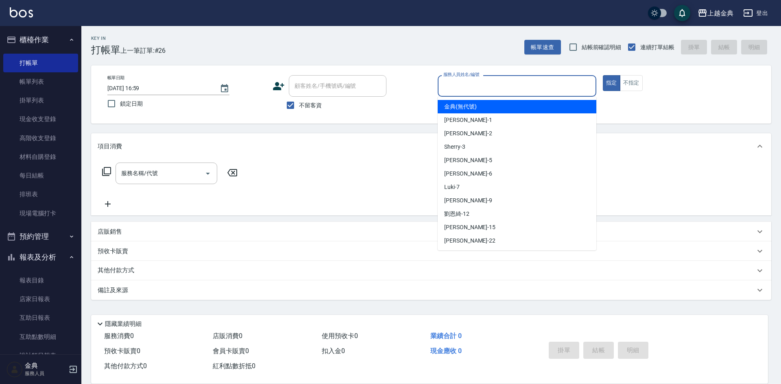
drag, startPoint x: 545, startPoint y: 81, endPoint x: 544, endPoint y: 126, distance: 46.0
click at [545, 83] on input "服務人員姓名/編號" at bounding box center [516, 86] width 151 height 14
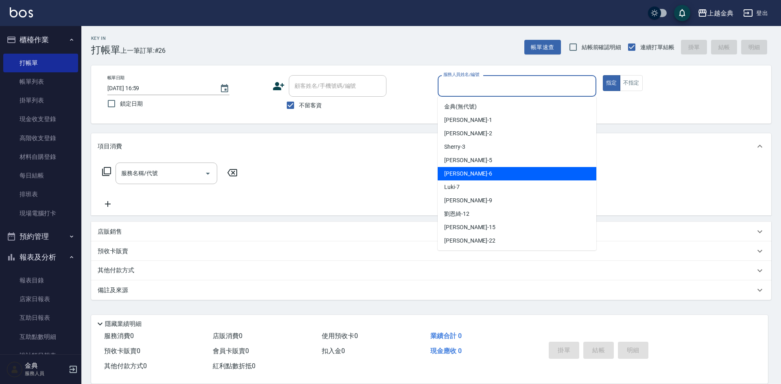
click at [529, 176] on div "[PERSON_NAME] -6" at bounding box center [517, 173] width 159 height 13
type input "[PERSON_NAME]-6"
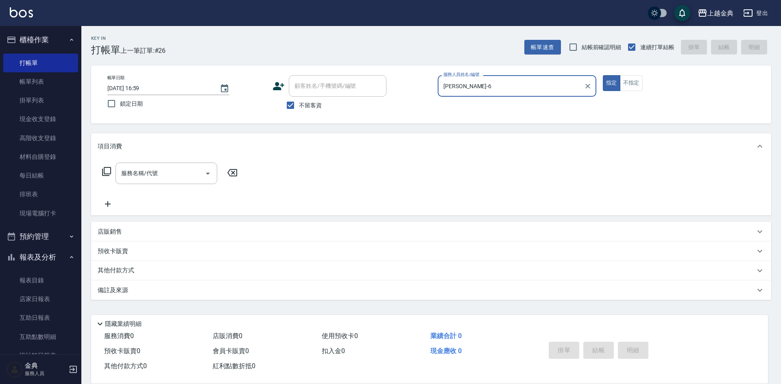
click at [99, 174] on div "服務名稱/代號 服務名稱/代號" at bounding box center [170, 174] width 145 height 22
drag, startPoint x: 297, startPoint y: 101, endPoint x: 303, endPoint y: 102, distance: 5.3
click at [297, 102] on input "不留客資" at bounding box center [290, 105] width 17 height 17
checkbox input "false"
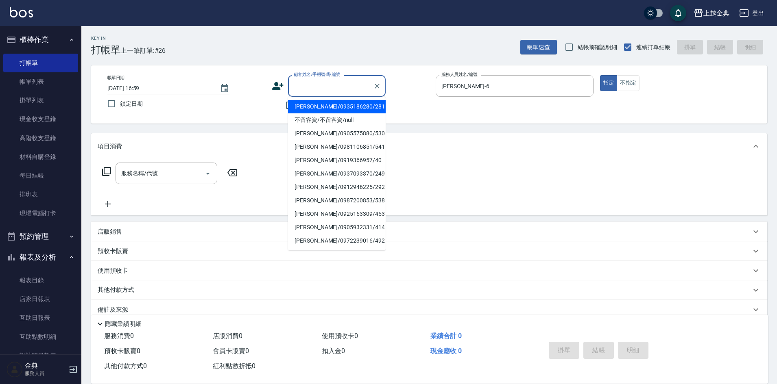
click at [340, 91] on input "顧客姓名/手機號碼/編號" at bounding box center [331, 86] width 78 height 14
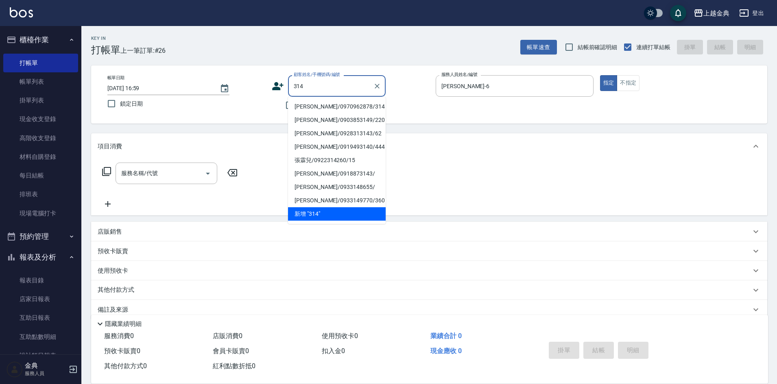
click at [332, 102] on li "[PERSON_NAME]/0970962878/314" at bounding box center [337, 106] width 98 height 13
type input "[PERSON_NAME]/0970962878/314"
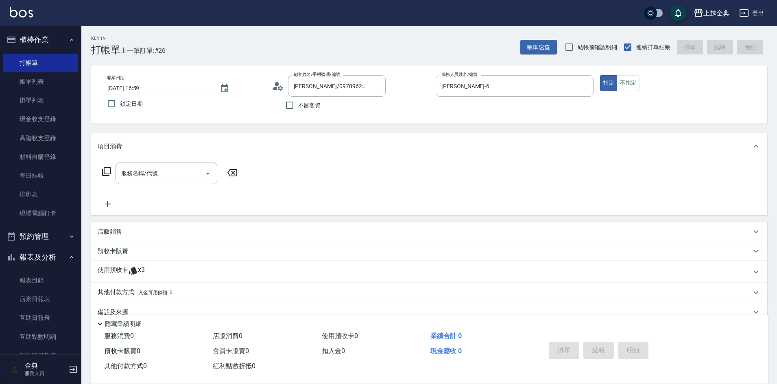
click at [122, 272] on p "使用預收卡" at bounding box center [113, 272] width 30 height 12
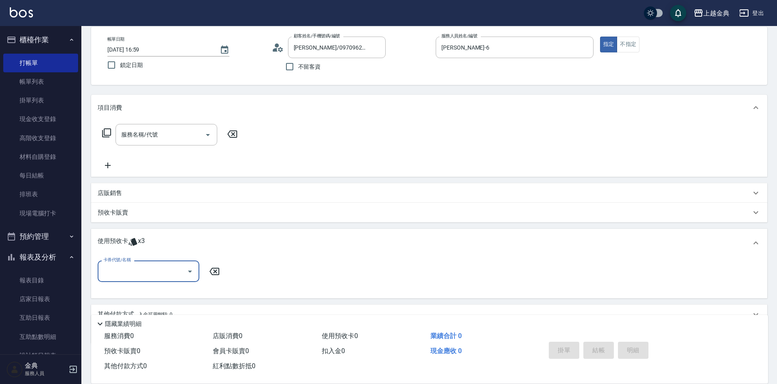
scroll to position [76, 0]
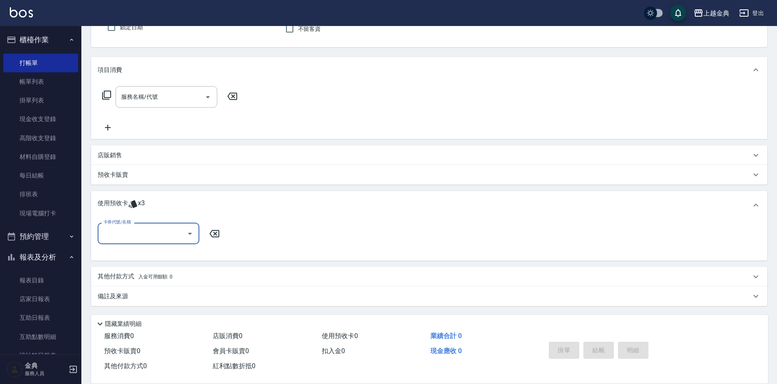
click at [123, 238] on input "卡券代號/名稱" at bounding box center [142, 233] width 82 height 14
click at [134, 257] on div "頭皮3次 剩餘3張" at bounding box center [149, 254] width 102 height 13
type input "頭皮3次"
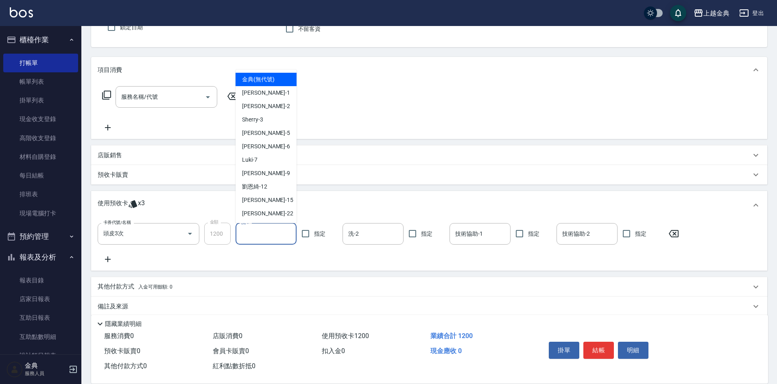
click at [268, 237] on input "洗-1" at bounding box center [266, 234] width 54 height 14
click at [268, 218] on div "[PERSON_NAME] -22" at bounding box center [265, 213] width 61 height 13
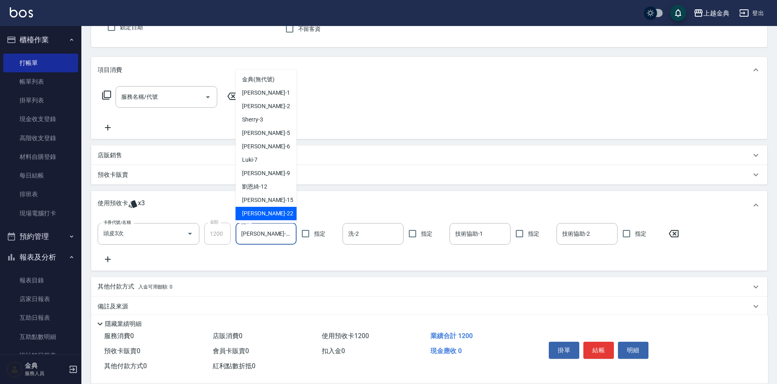
click at [268, 218] on div "使用預收卡 x3" at bounding box center [429, 205] width 676 height 28
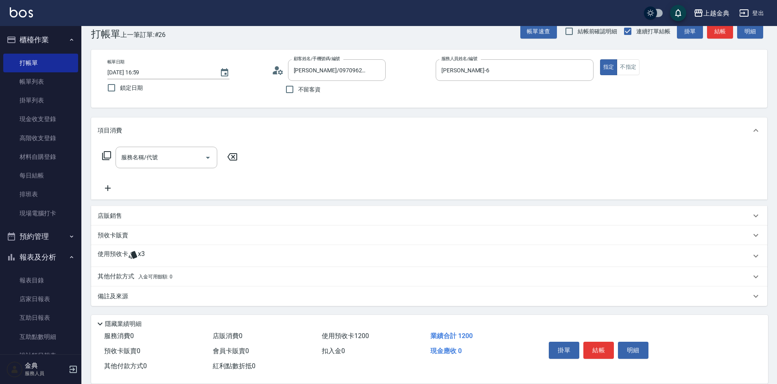
scroll to position [16, 0]
click at [266, 234] on div "預收卡販賣" at bounding box center [424, 235] width 653 height 9
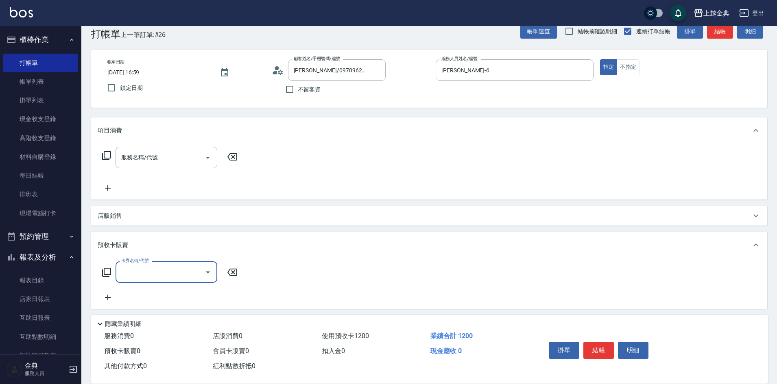
scroll to position [0, 0]
click at [223, 241] on div "預收卡販賣" at bounding box center [424, 245] width 653 height 9
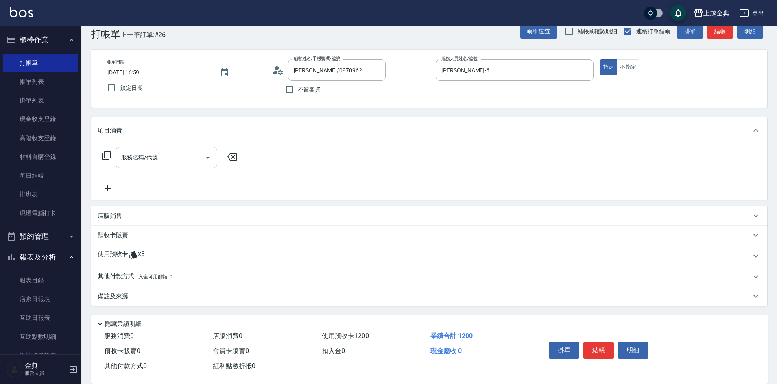
click at [251, 253] on div "使用預收卡 x3" at bounding box center [424, 256] width 653 height 12
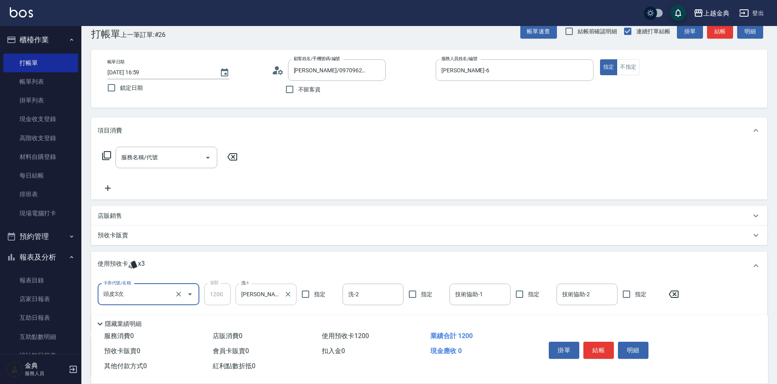
click at [281, 294] on div "[PERSON_NAME]-22 洗-1" at bounding box center [265, 295] width 61 height 22
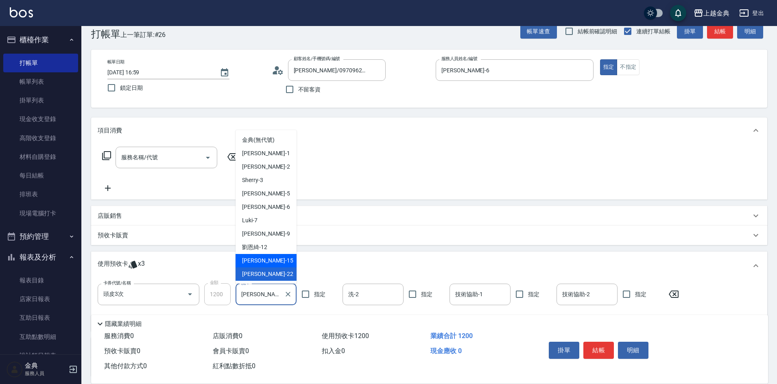
click at [271, 261] on div "[PERSON_NAME] -15" at bounding box center [265, 260] width 61 height 13
type input "[PERSON_NAME]-15"
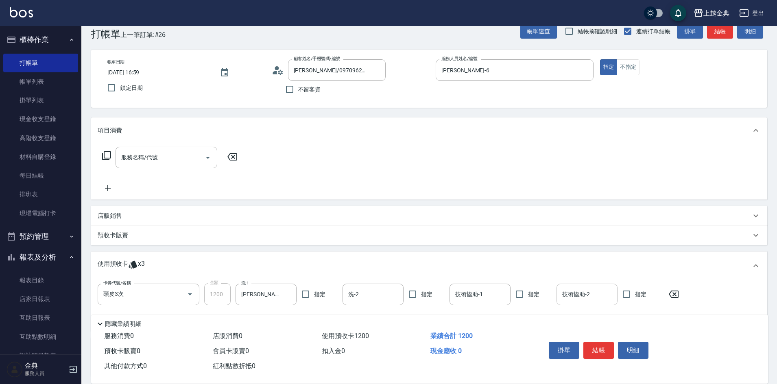
click at [587, 290] on input "技術協助-2" at bounding box center [587, 294] width 54 height 14
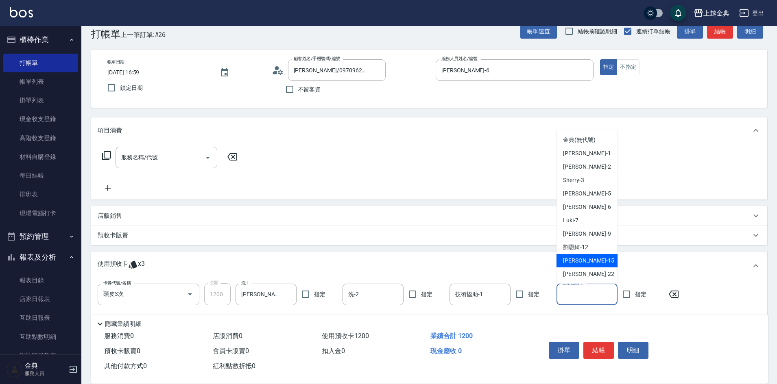
click at [590, 257] on div "[PERSON_NAME] -15" at bounding box center [586, 260] width 61 height 13
type input "[PERSON_NAME]-15"
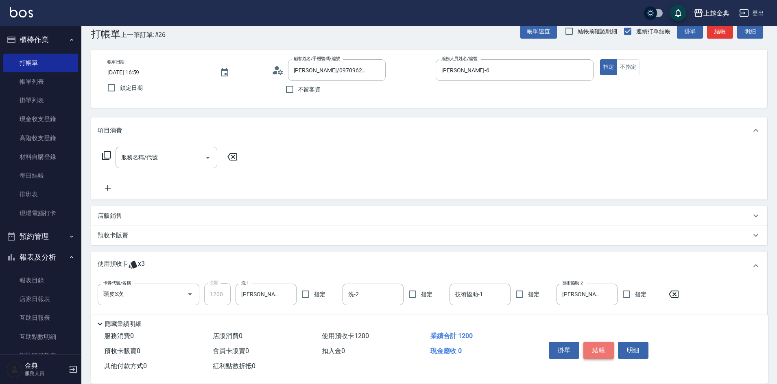
click at [590, 343] on button "結帳" at bounding box center [598, 350] width 30 height 17
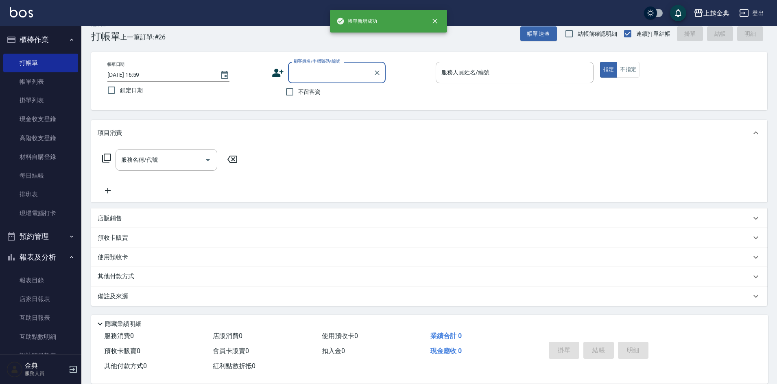
scroll to position [13, 0]
